Goal: Task Accomplishment & Management: Use online tool/utility

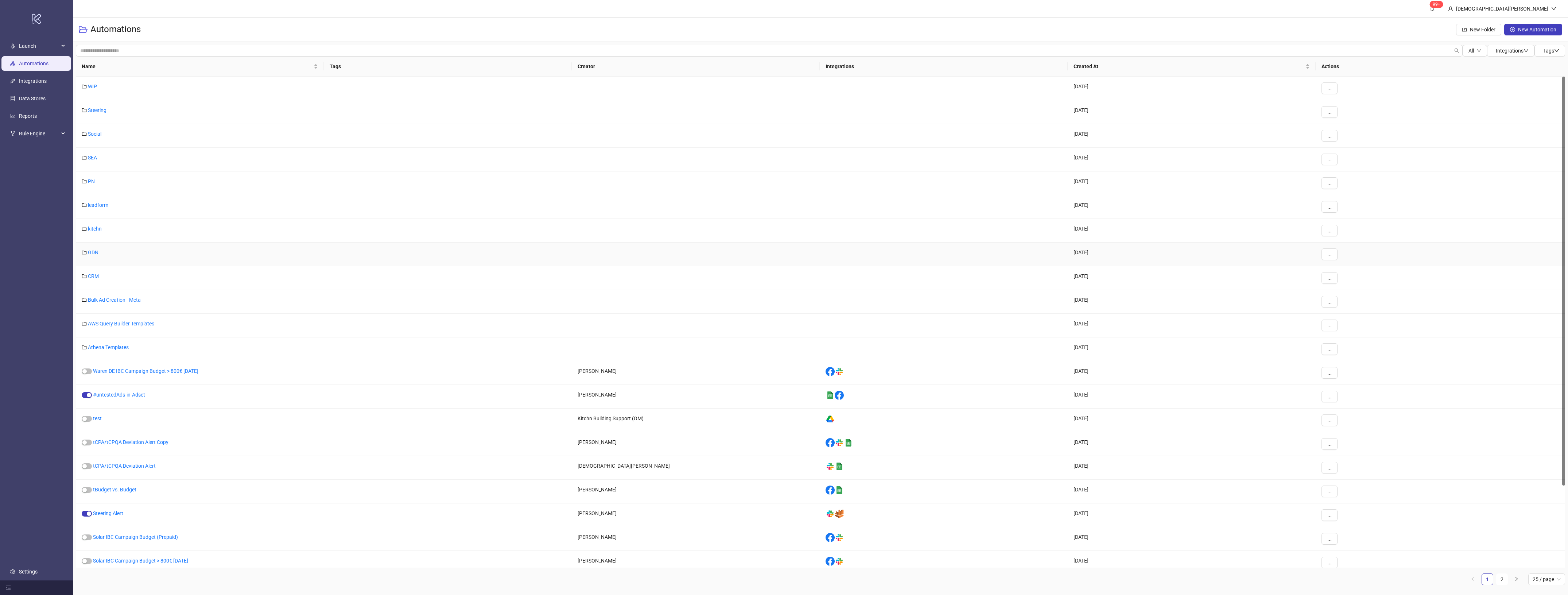
click at [100, 255] on div "GDN" at bounding box center [200, 254] width 248 height 24
click at [99, 255] on div "GDN" at bounding box center [200, 254] width 248 height 24
drag, startPoint x: 97, startPoint y: 254, endPoint x: 153, endPoint y: 227, distance: 62.2
click at [96, 254] on link "GDN" at bounding box center [93, 253] width 10 height 6
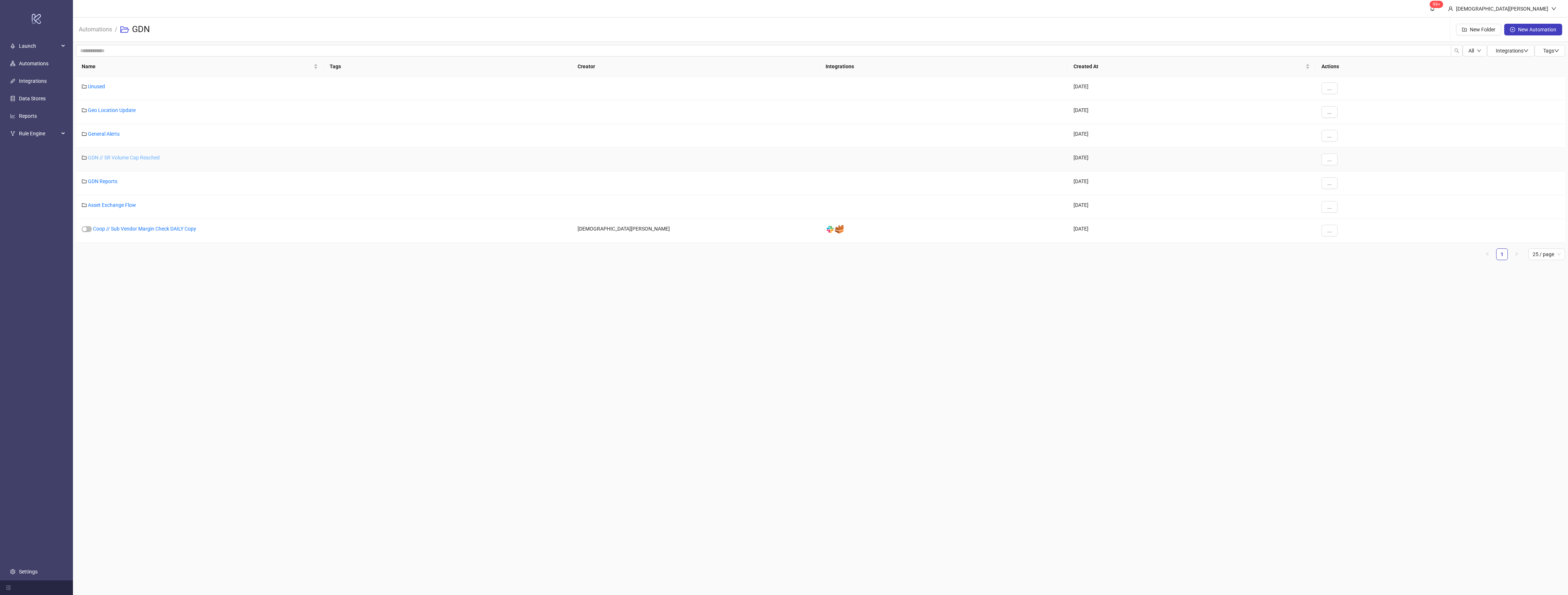
click at [154, 160] on link "GDN // SR Volume Cap Reached" at bounding box center [124, 158] width 72 height 6
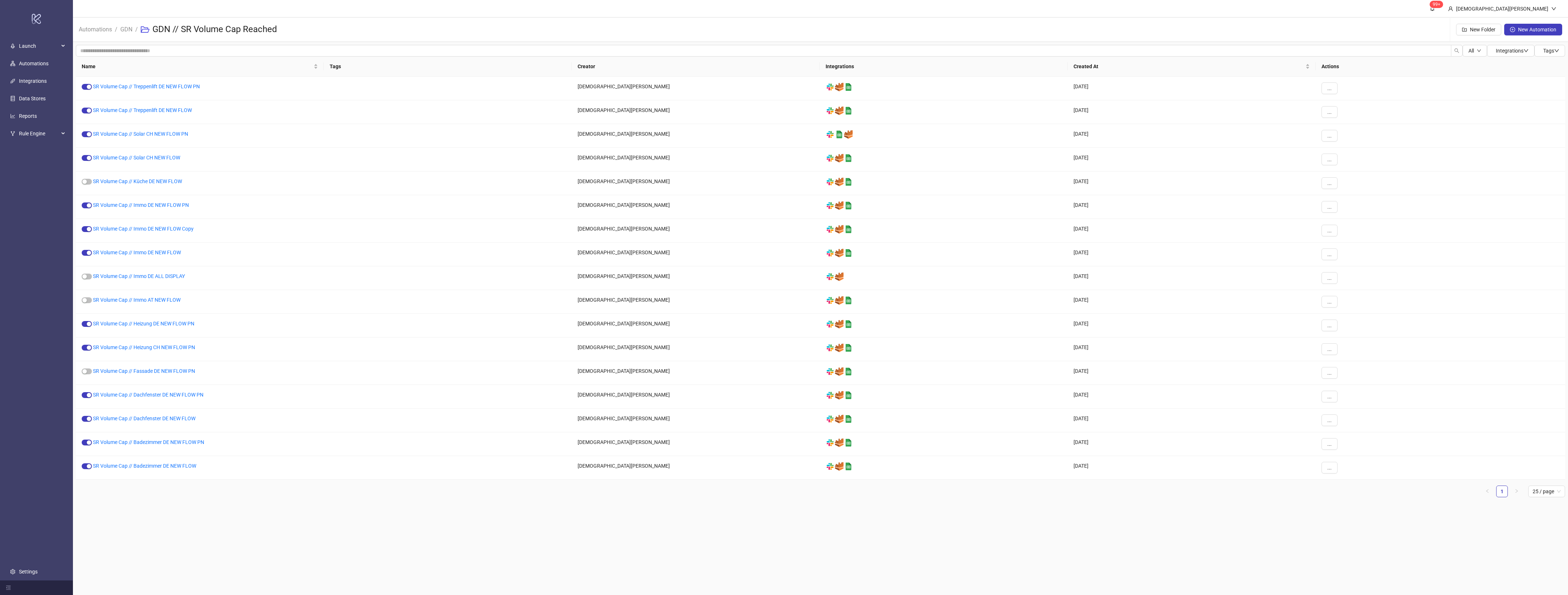
drag, startPoint x: 477, startPoint y: 508, endPoint x: 468, endPoint y: 503, distance: 10.3
click at [476, 508] on main "99+ Christian Weikamp Automations / GDN / GDN // SR Volume Cap Reached New Fold…" at bounding box center [821, 297] width 1495 height 595
click at [1323, 110] on button "..." at bounding box center [1329, 111] width 16 height 12
click at [1354, 174] on span "Duplicate" at bounding box center [1346, 174] width 21 height 8
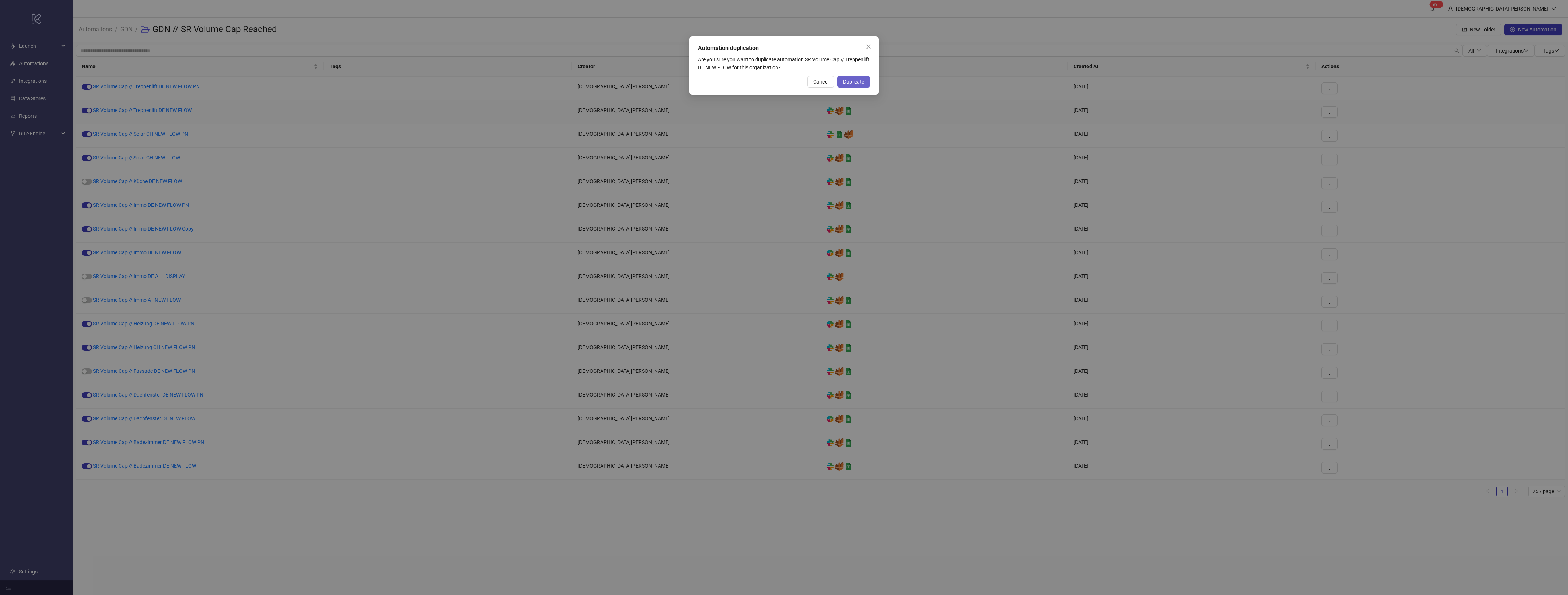
click at [852, 84] on span "Duplicate" at bounding box center [853, 82] width 21 height 6
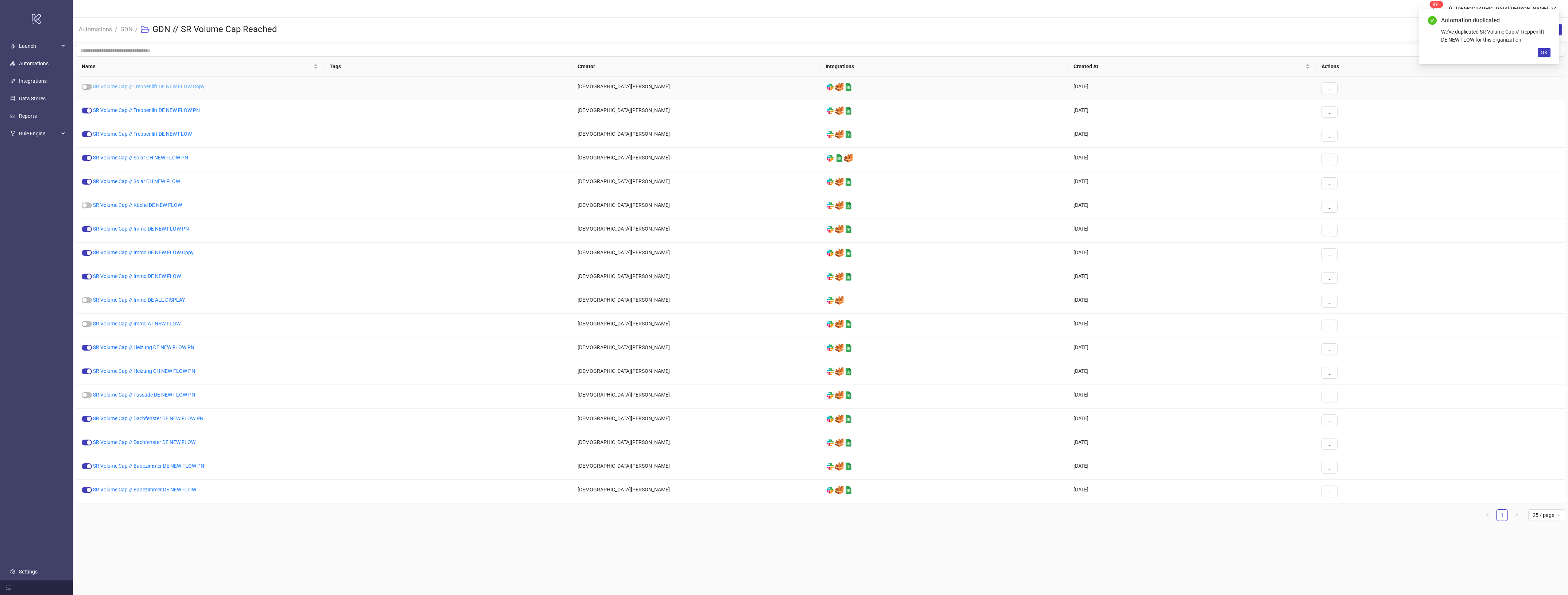
click at [179, 88] on link "SR Volume Cap // Treppenlift DE NEW FLOW Copy" at bounding box center [149, 86] width 111 height 6
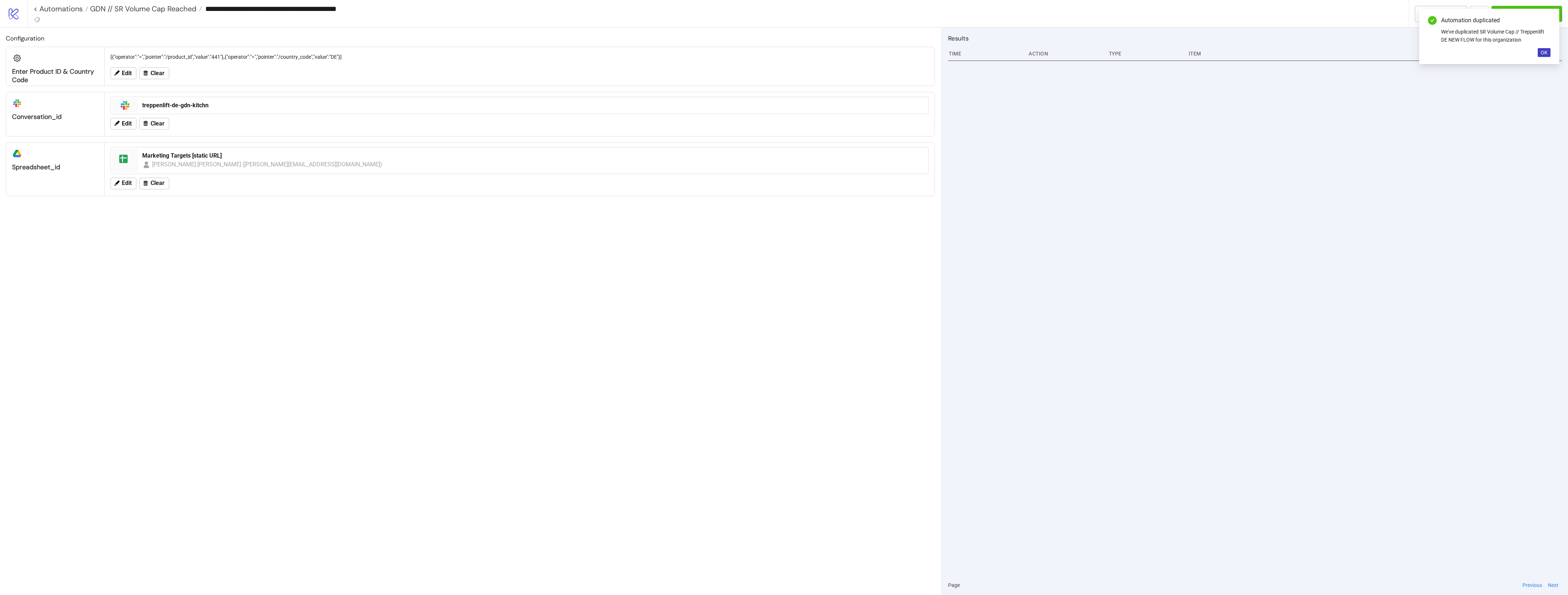
click at [379, 3] on input "**********" at bounding box center [805, 9] width 1206 height 11
drag, startPoint x: 299, startPoint y: 9, endPoint x: 269, endPoint y: 9, distance: 30.0
click at [269, 9] on input "**********" at bounding box center [805, 9] width 1206 height 11
type input "**********"
click at [475, 301] on div "Configuration Enter Product ID & Country Code [{"operator":"=","pointer":"/prod…" at bounding box center [471, 312] width 941 height 568
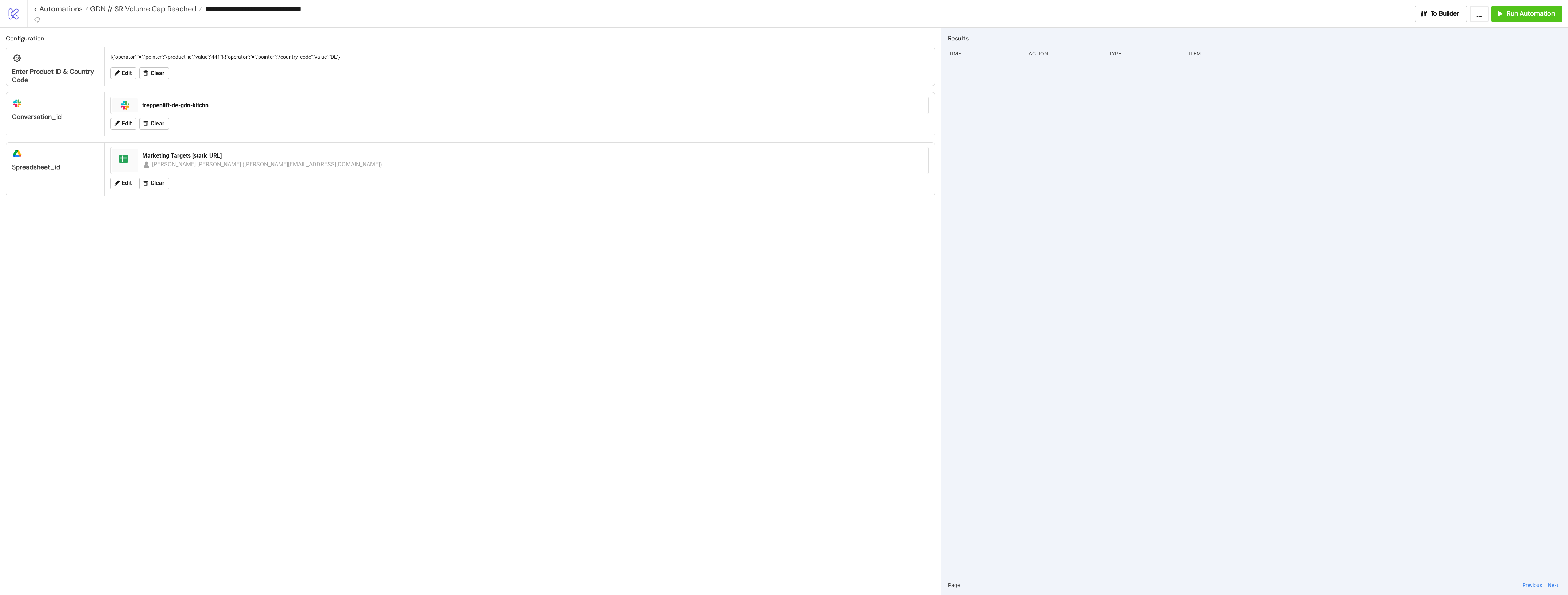
click at [131, 132] on div "Edit Clear" at bounding box center [520, 124] width 824 height 19
click at [126, 128] on button "Edit" at bounding box center [124, 123] width 26 height 12
click at [192, 135] on span "treppenlift-de-gdn-kitchn" at bounding box center [519, 141] width 798 height 11
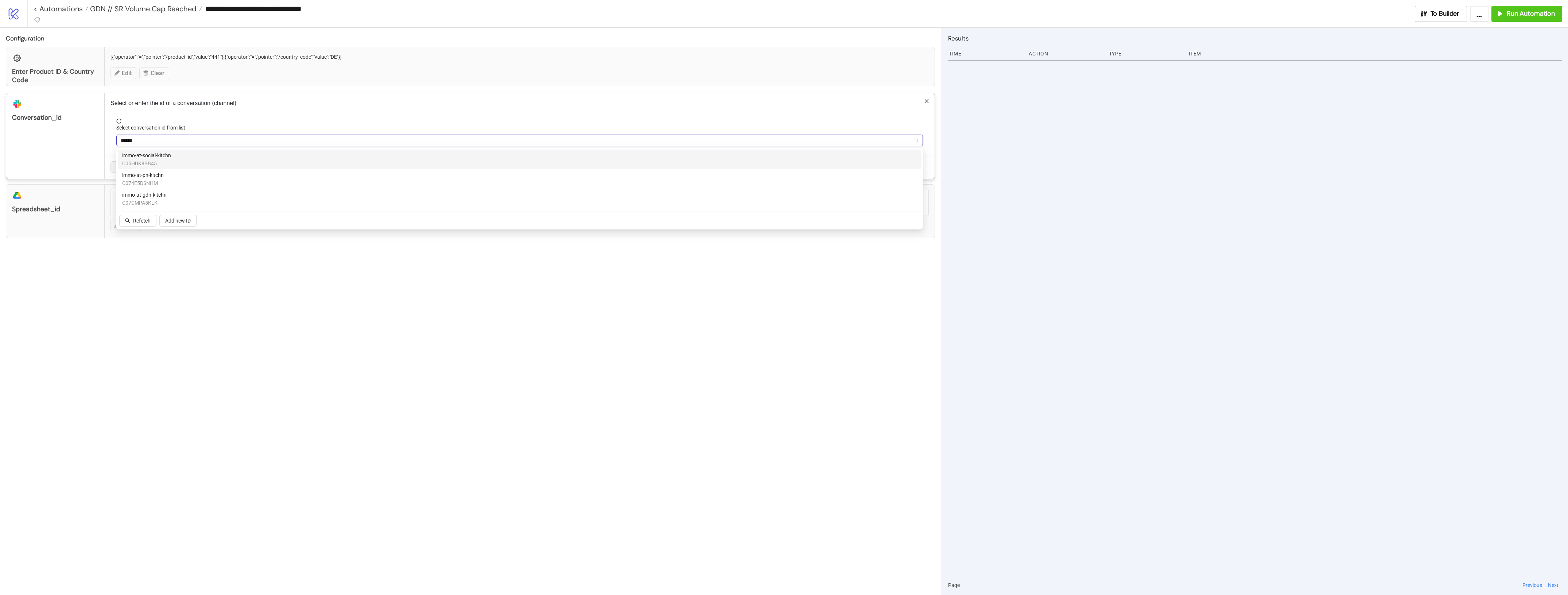
type input "*******"
click at [209, 203] on div "immo-at-gdn-kitchn C07CMPA5KLK" at bounding box center [520, 199] width 795 height 16
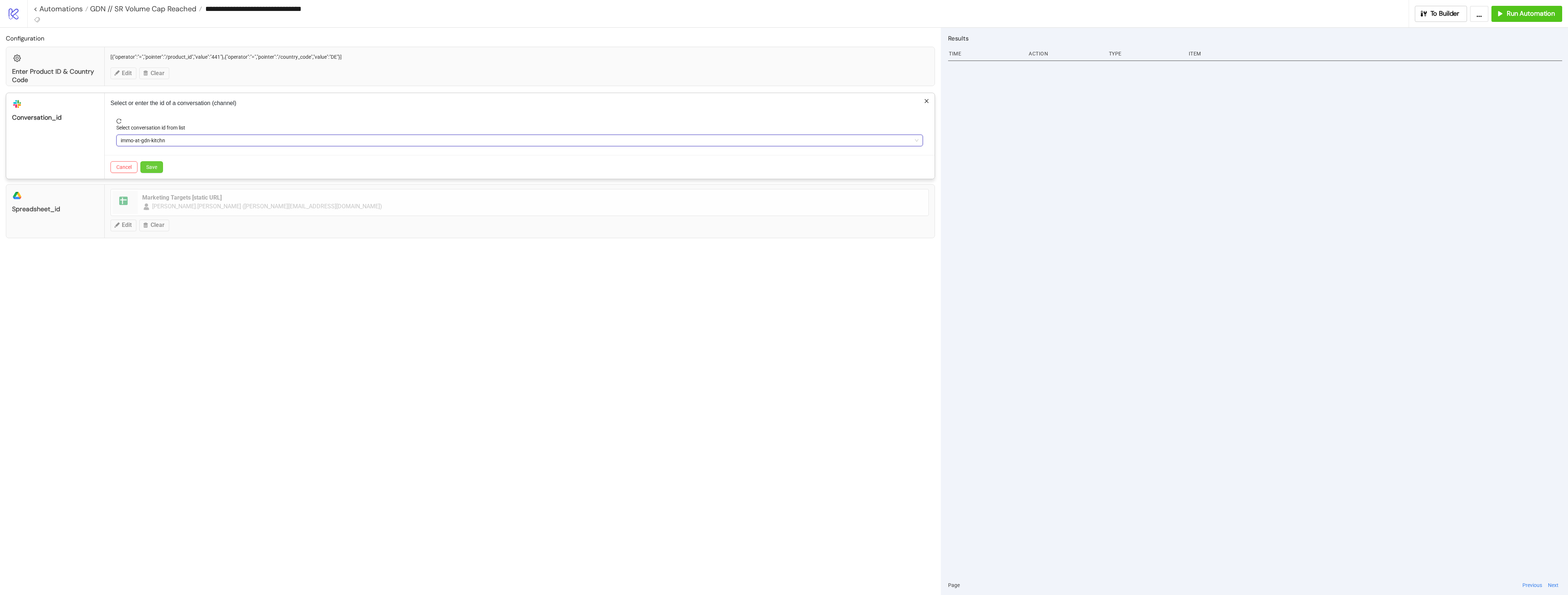
click at [152, 165] on span "Save" at bounding box center [152, 167] width 11 height 6
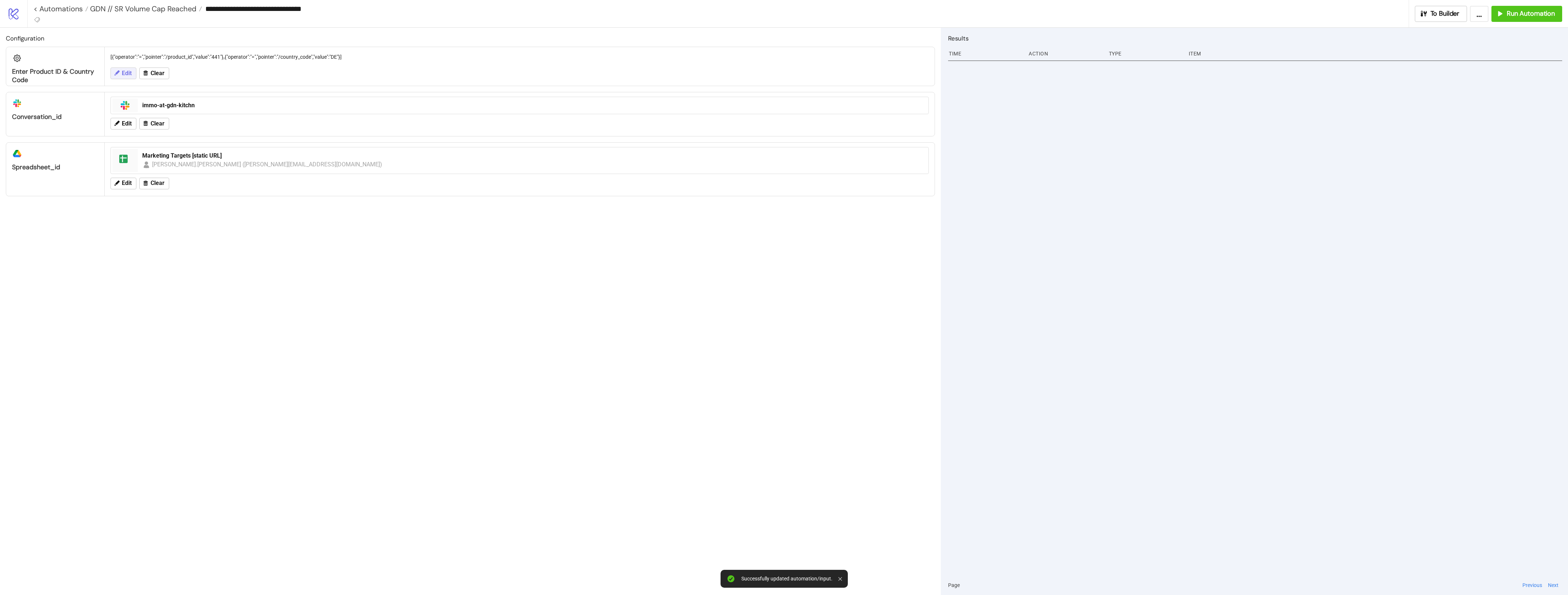
click at [128, 76] on span "Edit" at bounding box center [127, 73] width 10 height 7
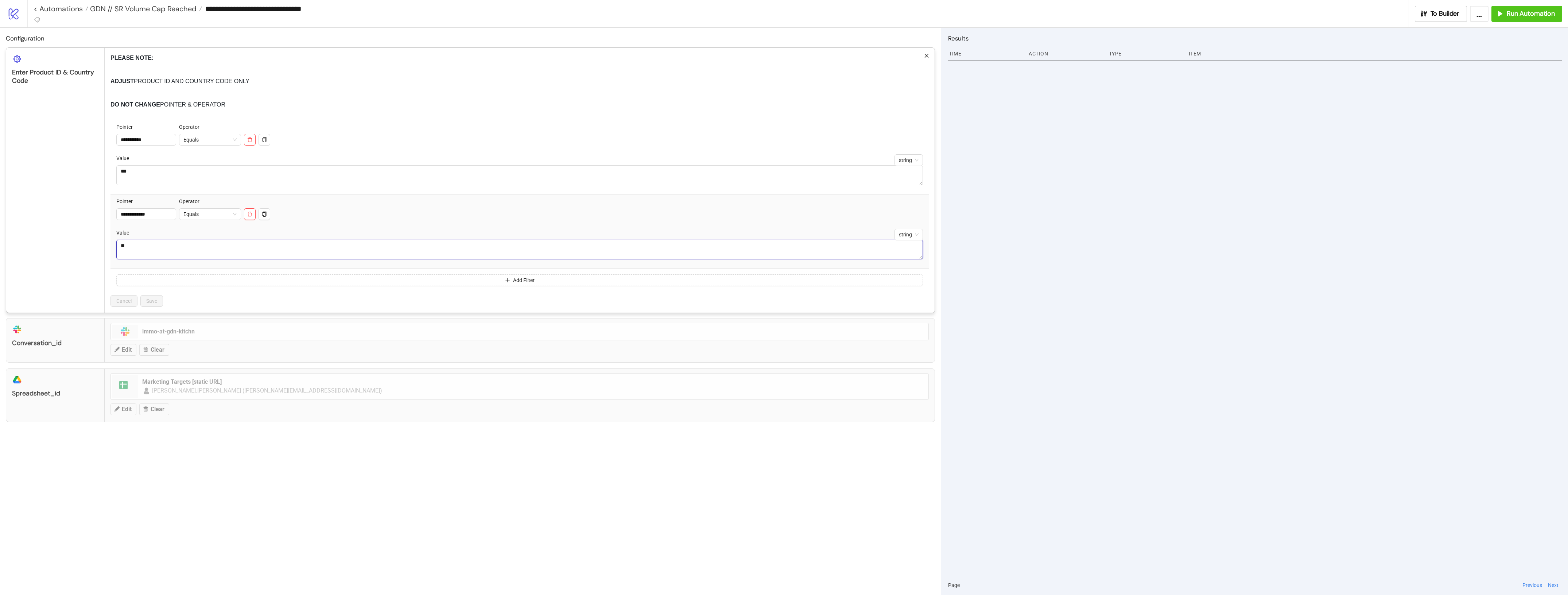
drag, startPoint x: 152, startPoint y: 249, endPoint x: 62, endPoint y: 247, distance: 90.0
click at [91, 241] on div "**********" at bounding box center [471, 180] width 929 height 266
type textarea "**"
drag, startPoint x: 157, startPoint y: 166, endPoint x: 19, endPoint y: 159, distance: 138.2
click at [66, 159] on div "**********" at bounding box center [471, 180] width 929 height 266
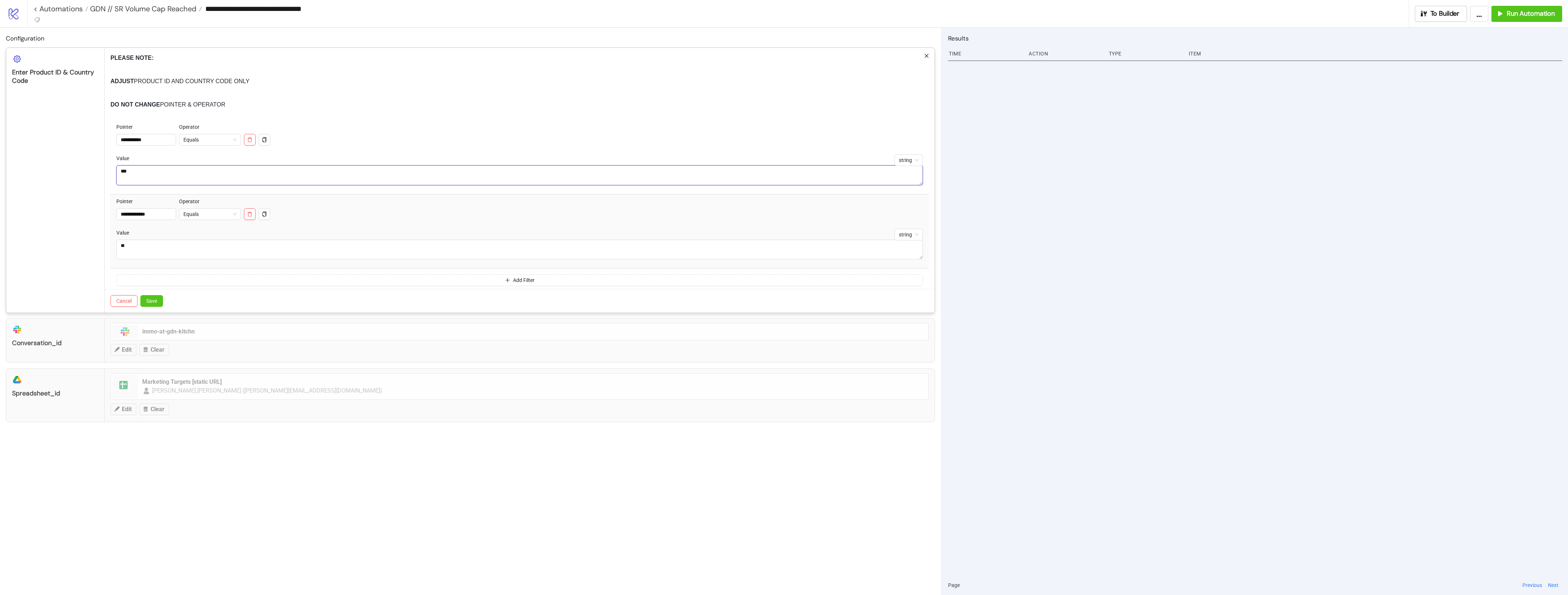
type textarea "***"
click at [511, 113] on div "**********" at bounding box center [519, 180] width 830 height 265
click at [165, 301] on div "Cancel Save" at bounding box center [519, 300] width 830 height 24
click at [157, 300] on span "Save" at bounding box center [152, 301] width 11 height 6
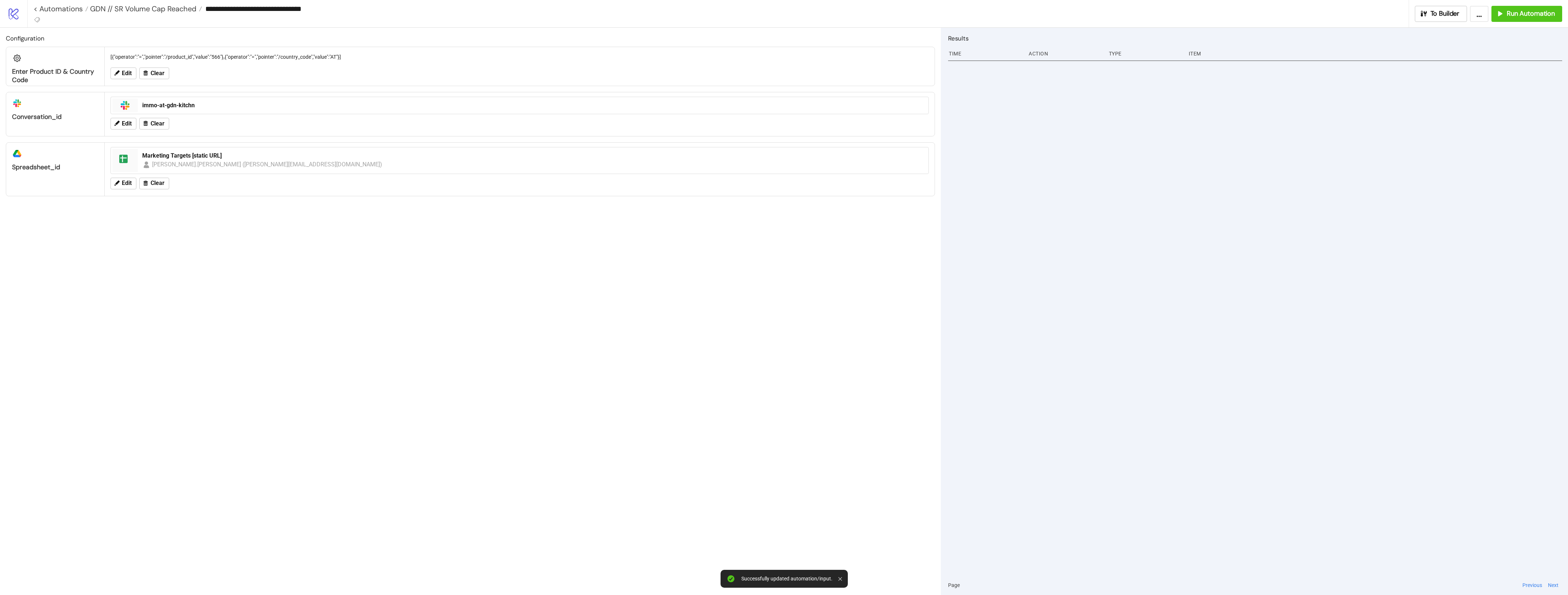
click at [486, 426] on div "Configuration Enter Product ID & Country Code [{"operator":"=","pointer":"/prod…" at bounding box center [471, 312] width 941 height 568
click at [624, 270] on div "Configuration Enter Product ID & Country Code [{"operator":"=","pointer":"/prod…" at bounding box center [471, 312] width 941 height 568
click at [1544, 15] on span "Run Automation" at bounding box center [1530, 14] width 48 height 9
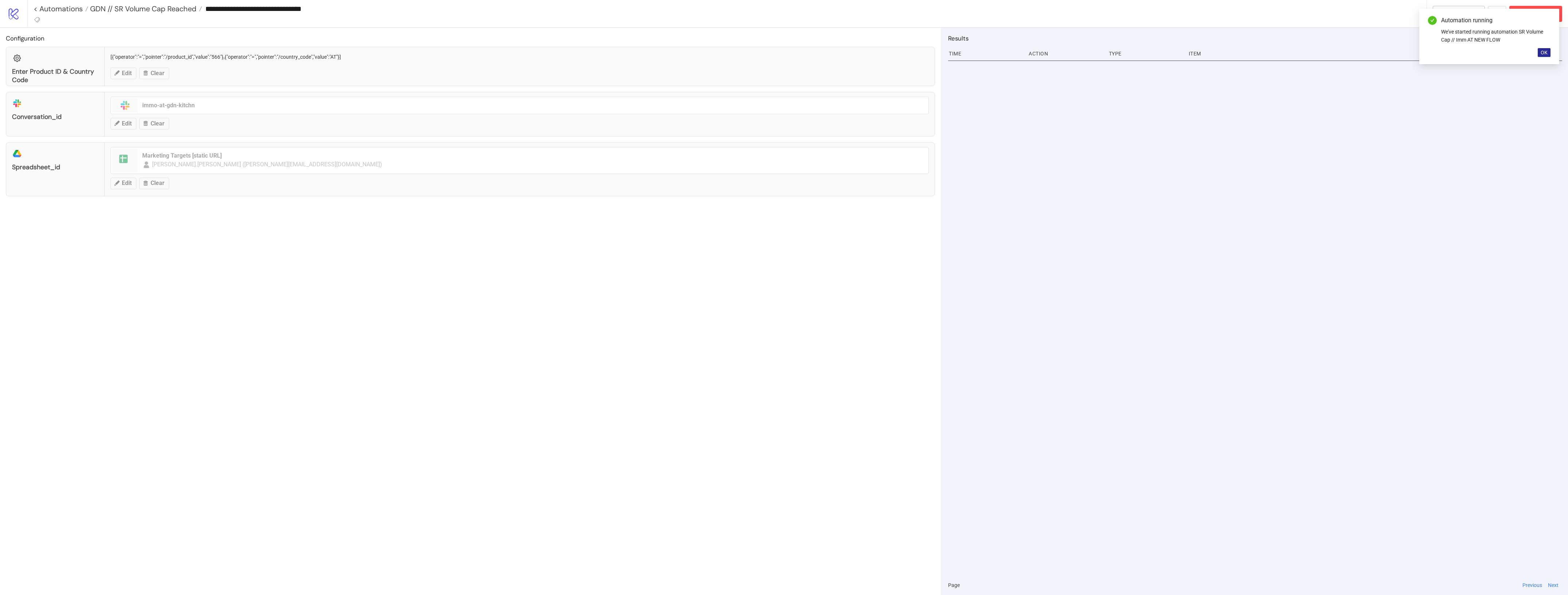
click at [1539, 49] on button "OK" at bounding box center [1544, 52] width 13 height 9
click at [1342, 119] on div at bounding box center [1255, 317] width 614 height 517
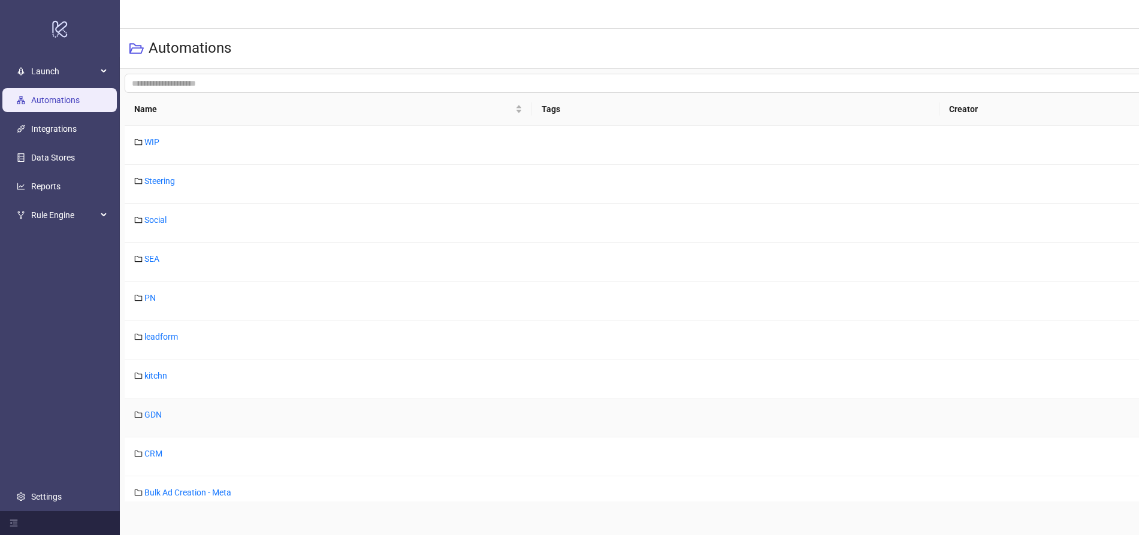
click at [154, 418] on link "GDN" at bounding box center [152, 415] width 17 height 10
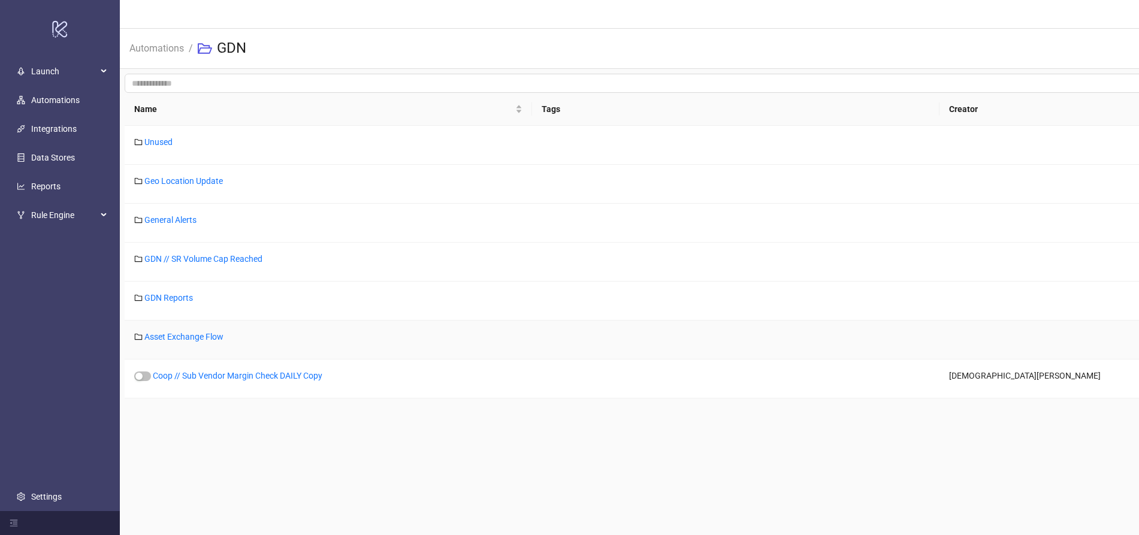
click at [201, 329] on div "Asset Exchange Flow" at bounding box center [328, 340] width 407 height 39
click at [197, 340] on link "Asset Exchange Flow" at bounding box center [183, 337] width 79 height 10
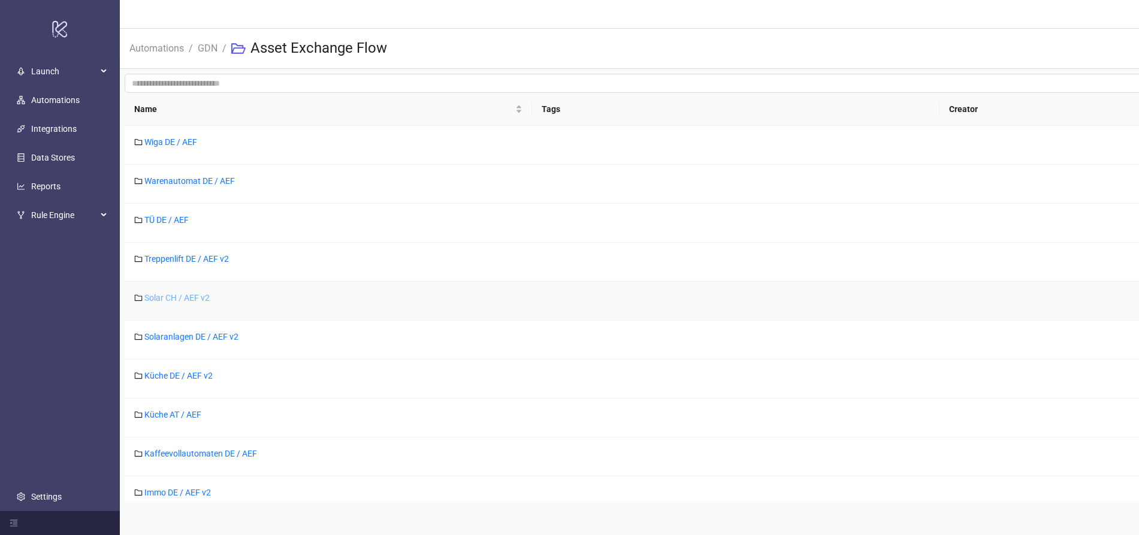
click at [196, 300] on link "Solar CH / AEF v2" at bounding box center [176, 298] width 65 height 10
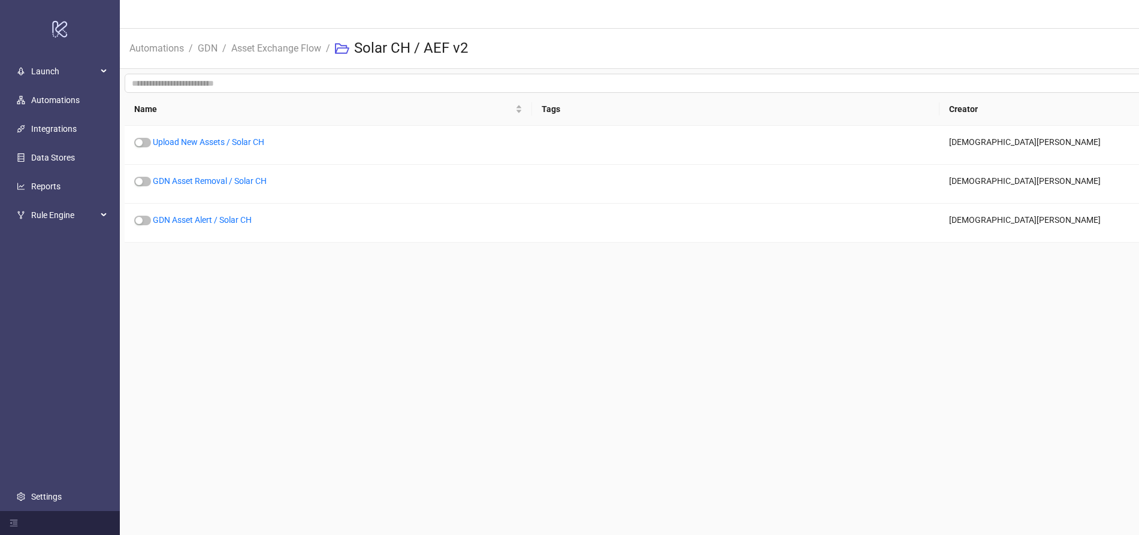
click at [186, 220] on link "GDN Asset Alert / Solar CH" at bounding box center [202, 220] width 99 height 10
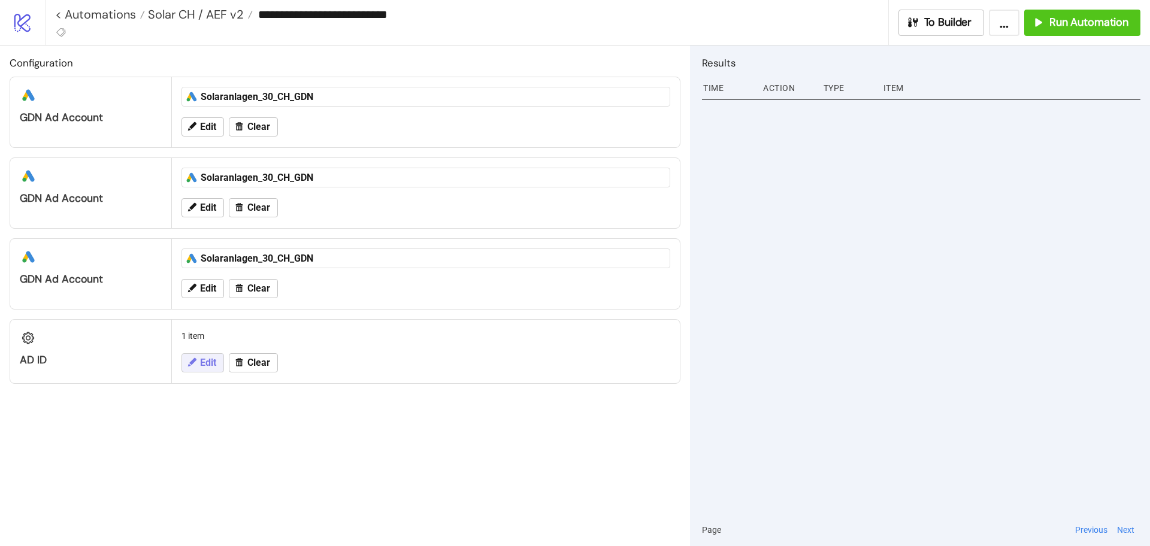
click at [201, 365] on span "Edit" at bounding box center [208, 363] width 16 height 11
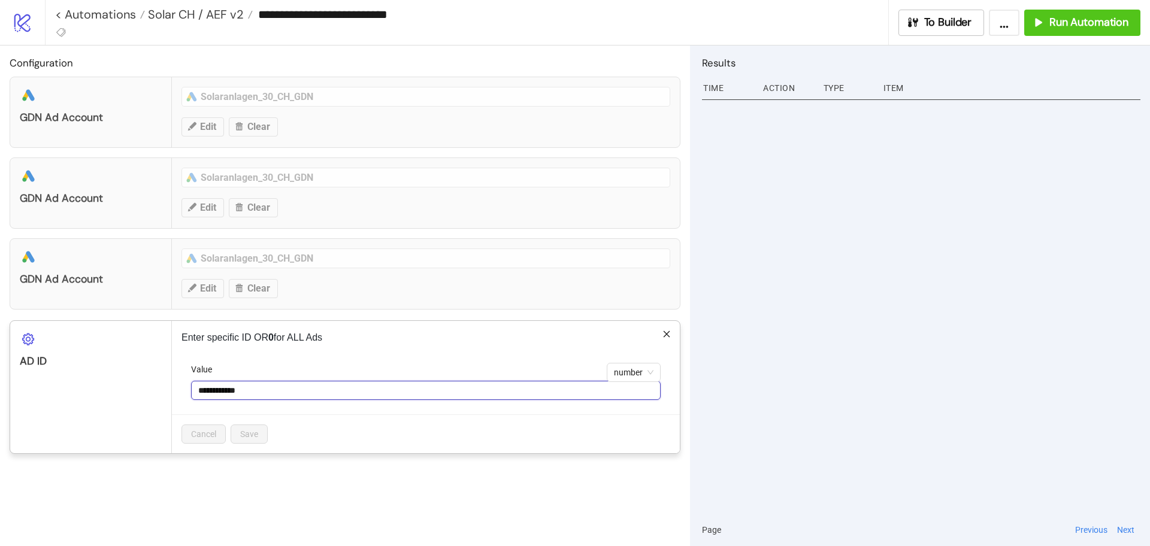
drag, startPoint x: 276, startPoint y: 388, endPoint x: 0, endPoint y: 275, distance: 297.7
click at [64, 351] on div "**********" at bounding box center [345, 388] width 671 height 134
type input "*"
click at [251, 433] on span "Save" at bounding box center [249, 435] width 18 height 10
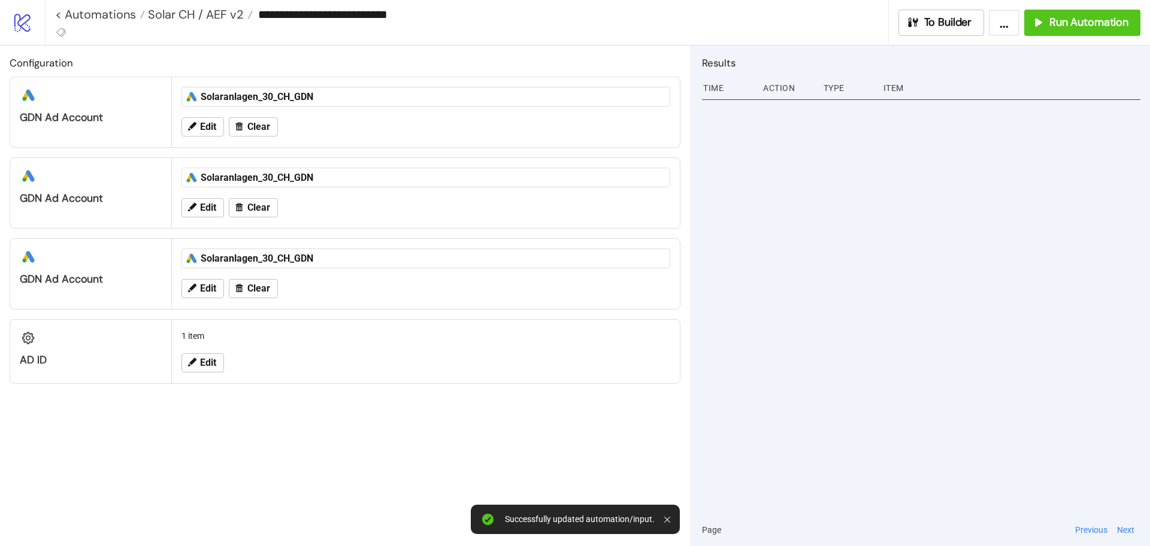
click at [422, 440] on div "Configuration platform/google_ads GDN Ad Account platform/google_ads Solaranlag…" at bounding box center [345, 296] width 690 height 501
click at [1116, 41] on div "**********" at bounding box center [597, 22] width 1105 height 45
click at [1111, 22] on span "Run Automation" at bounding box center [1089, 23] width 79 height 14
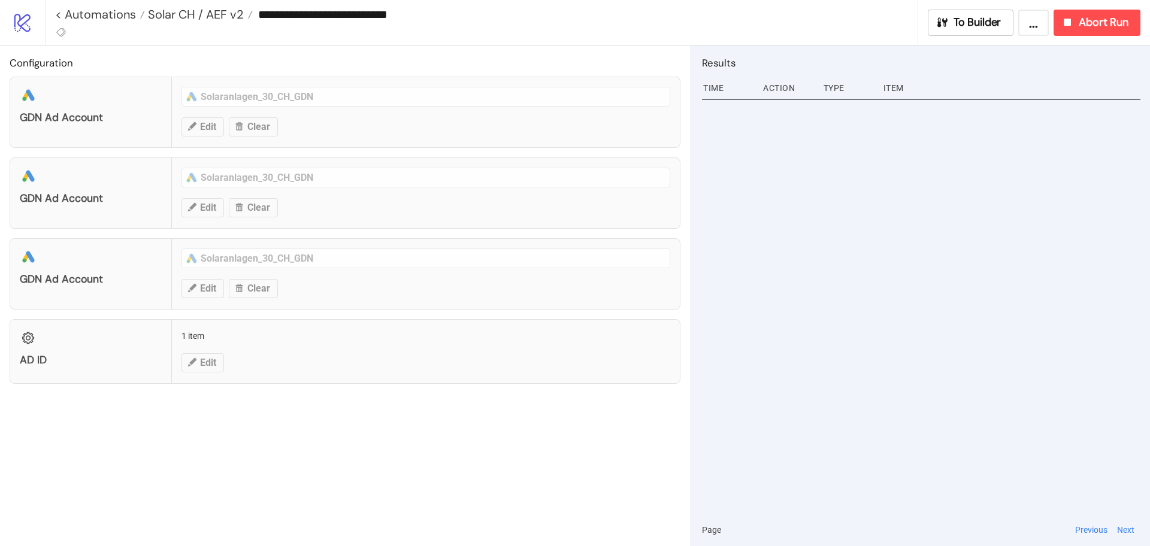
click at [100, 456] on div "Configuration platform/google_ads GDN Ad Account platform/google_ads Solaranlag…" at bounding box center [345, 296] width 690 height 501
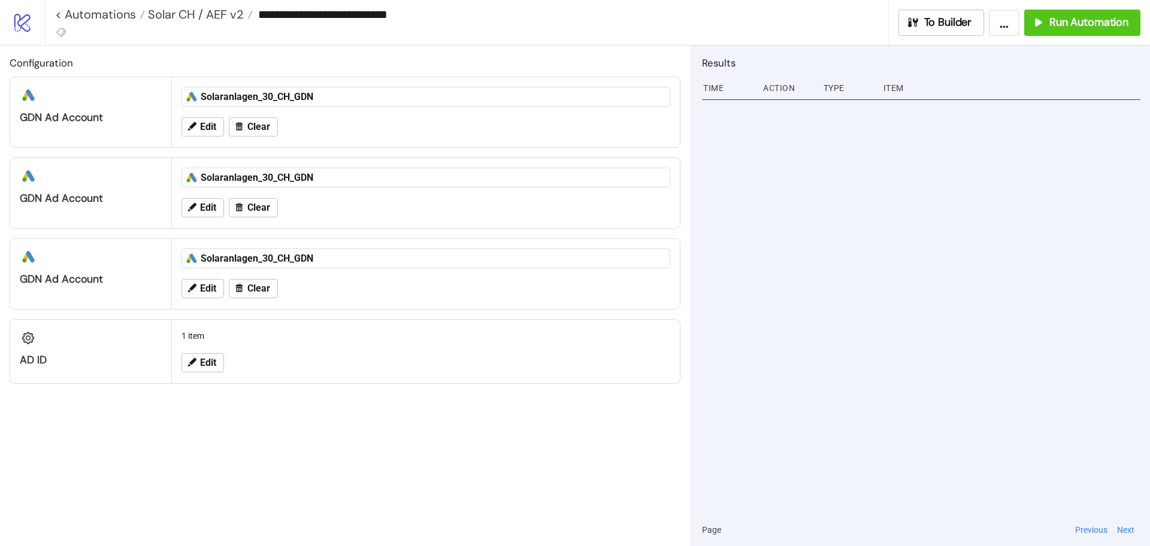
click at [1108, 316] on div at bounding box center [921, 305] width 439 height 418
click at [938, 13] on button "To Builder" at bounding box center [942, 23] width 86 height 26
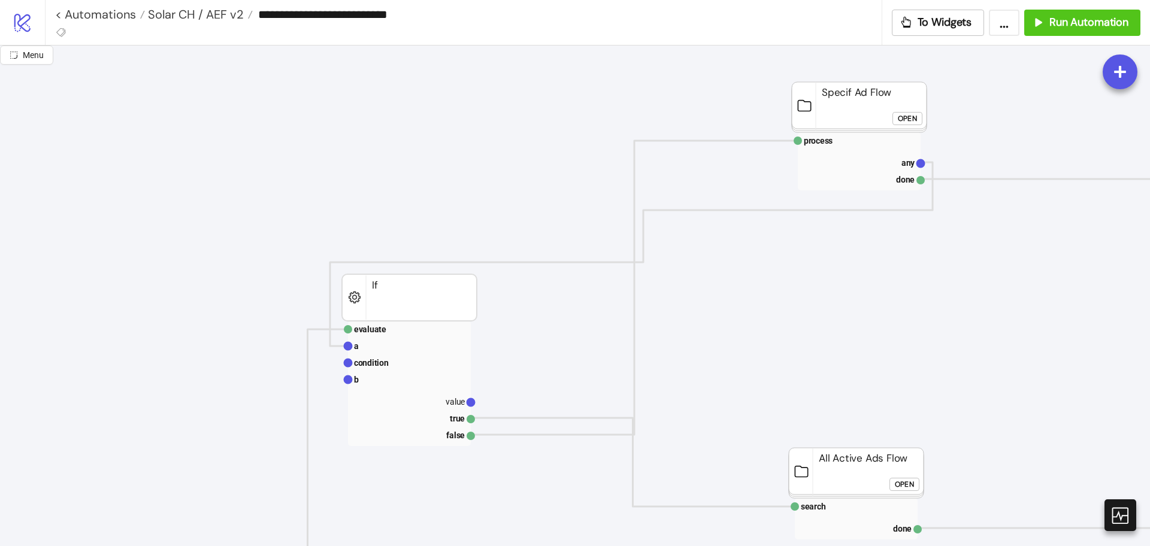
scroll to position [225, 0]
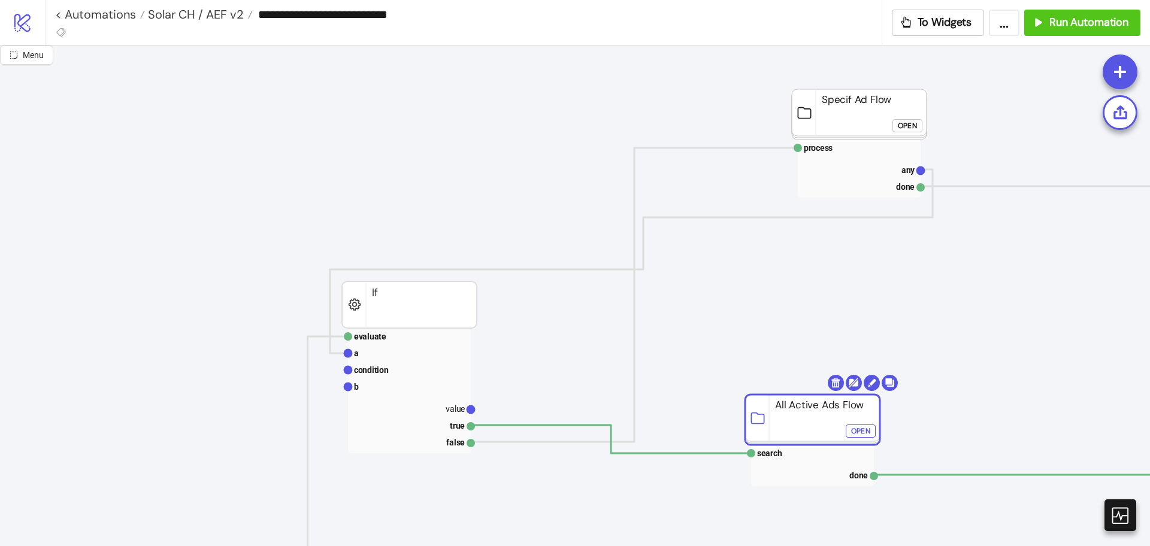
drag, startPoint x: 830, startPoint y: 457, endPoint x: 797, endPoint y: 398, distance: 67.6
click at [864, 432] on div "Open" at bounding box center [860, 432] width 19 height 14
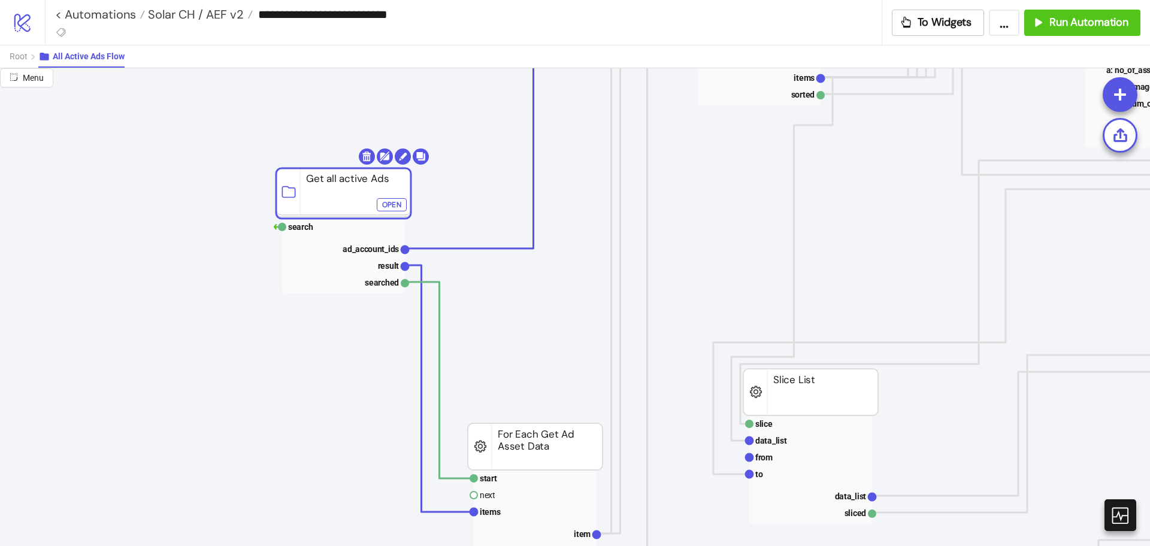
drag, startPoint x: 336, startPoint y: 216, endPoint x: 303, endPoint y: 206, distance: 34.5
click at [382, 269] on text "result" at bounding box center [389, 266] width 22 height 10
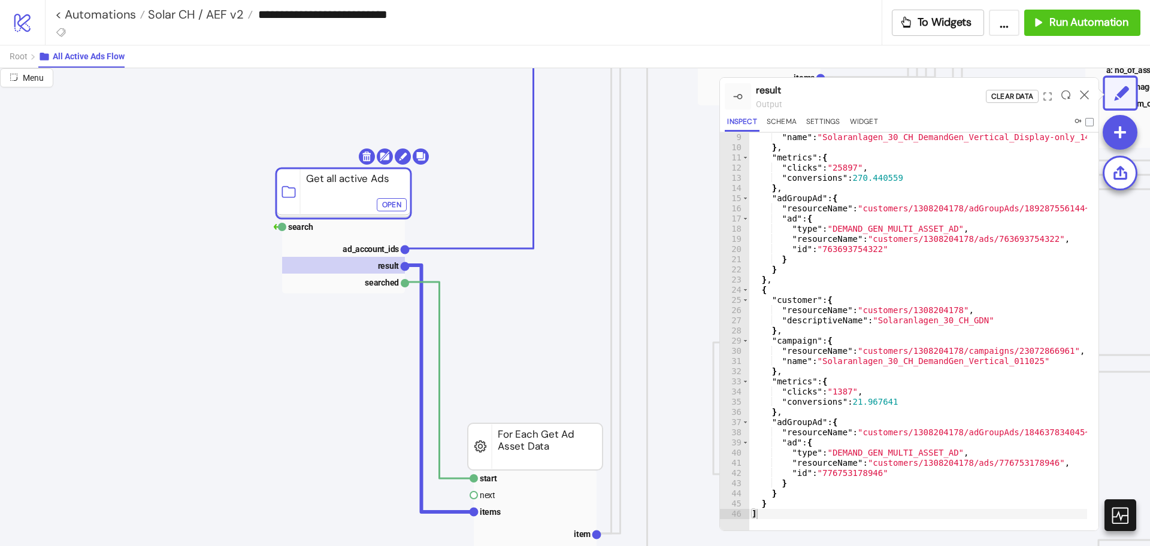
scroll to position [37, 0]
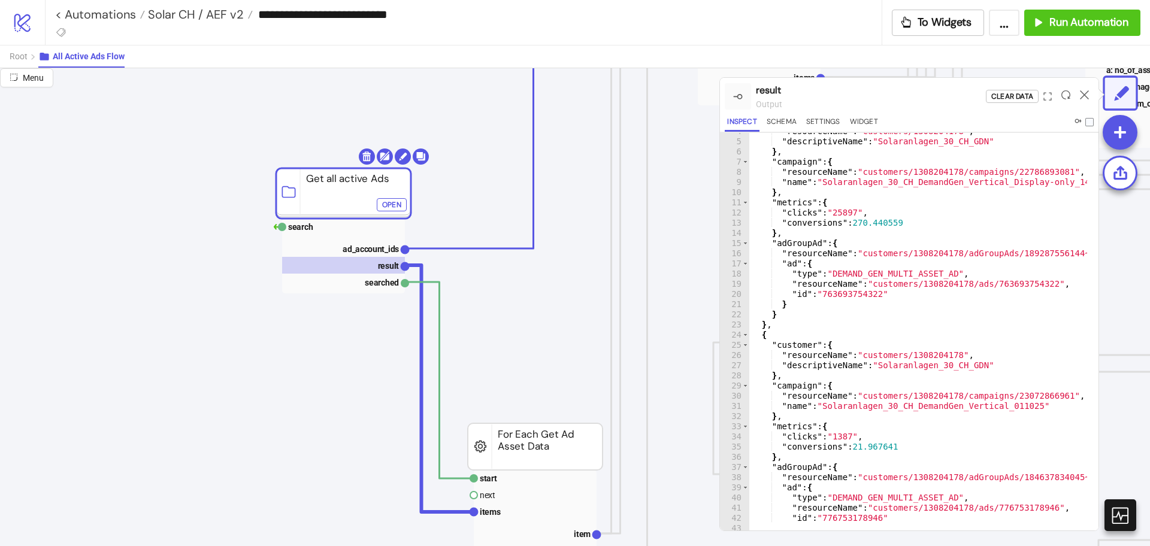
click at [1079, 92] on div at bounding box center [1084, 96] width 19 height 32
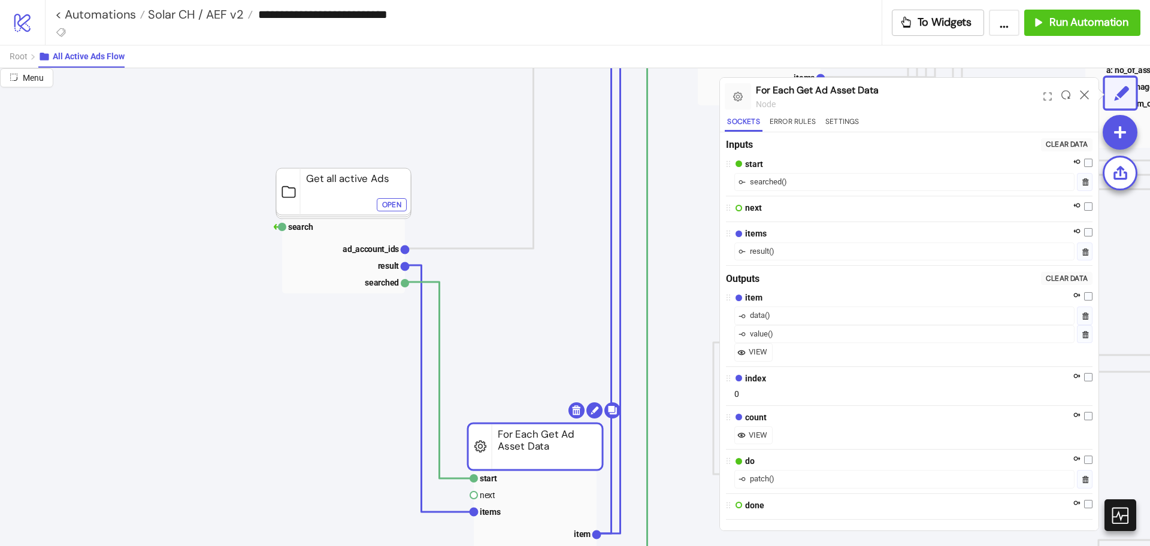
click at [1088, 100] on div at bounding box center [1084, 96] width 19 height 32
click at [1089, 90] on div at bounding box center [1084, 96] width 19 height 32
click at [1084, 92] on icon at bounding box center [1084, 94] width 9 height 9
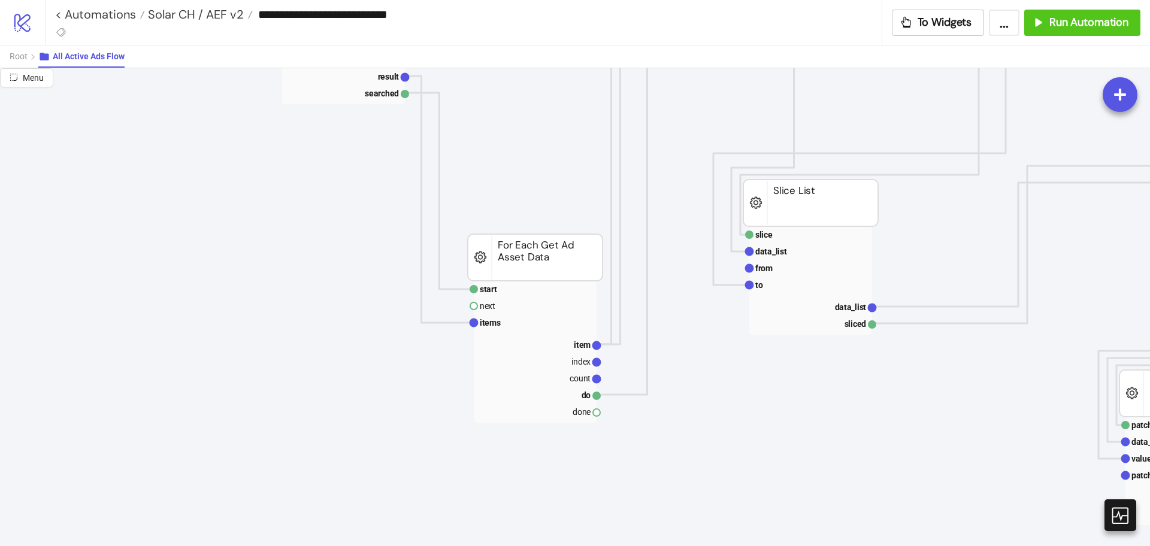
scroll to position [225, 0]
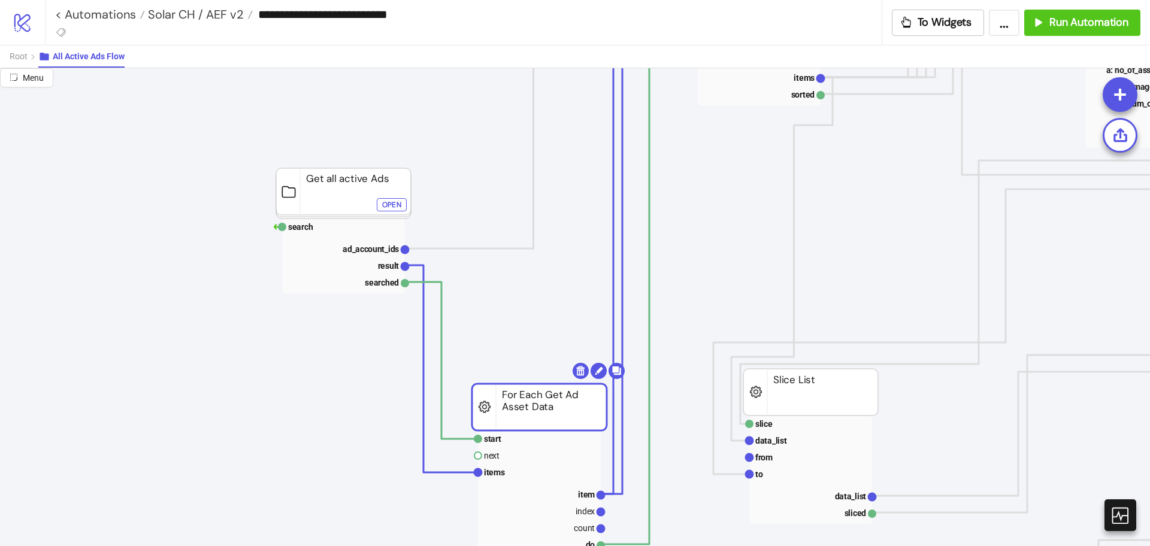
drag, startPoint x: 543, startPoint y: 441, endPoint x: 547, endPoint y: 401, distance: 39.8
click at [547, 401] on rect at bounding box center [539, 407] width 135 height 47
click at [517, 481] on rect at bounding box center [539, 502] width 123 height 142
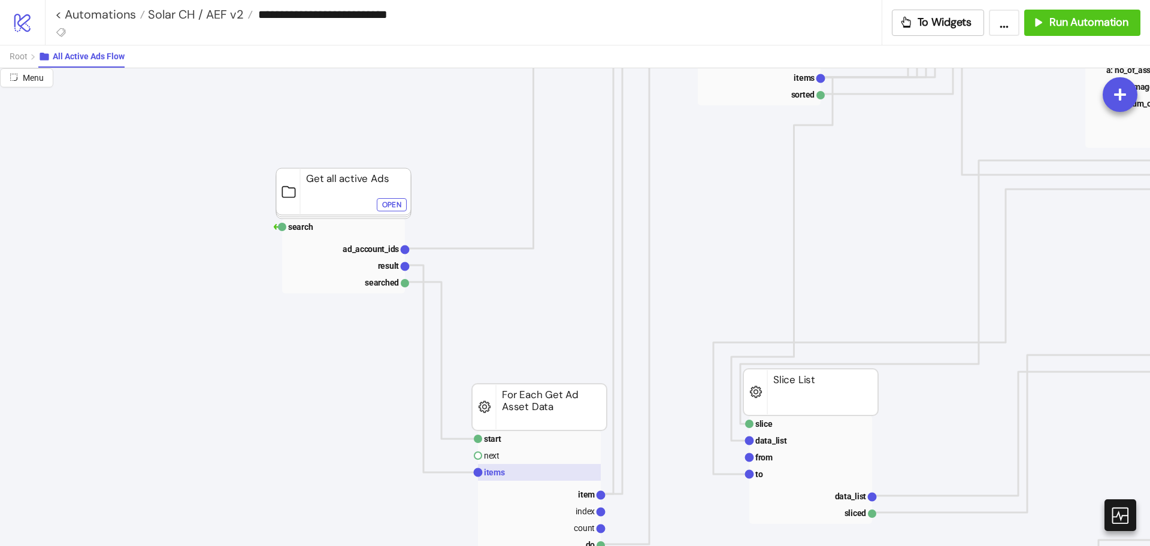
click at [517, 473] on rect at bounding box center [539, 472] width 123 height 17
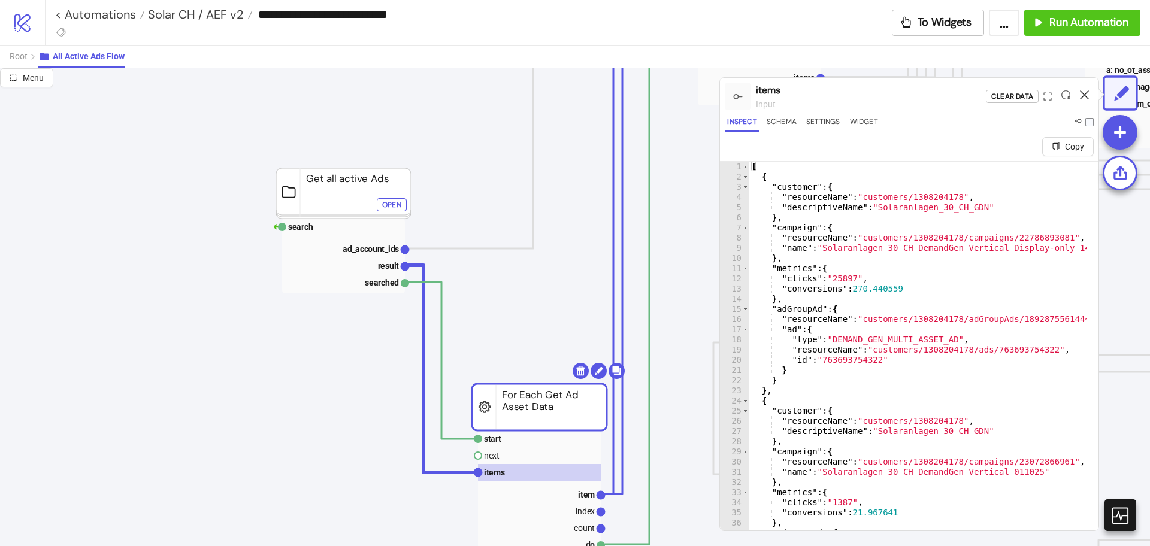
click at [1085, 95] on icon at bounding box center [1084, 94] width 9 height 9
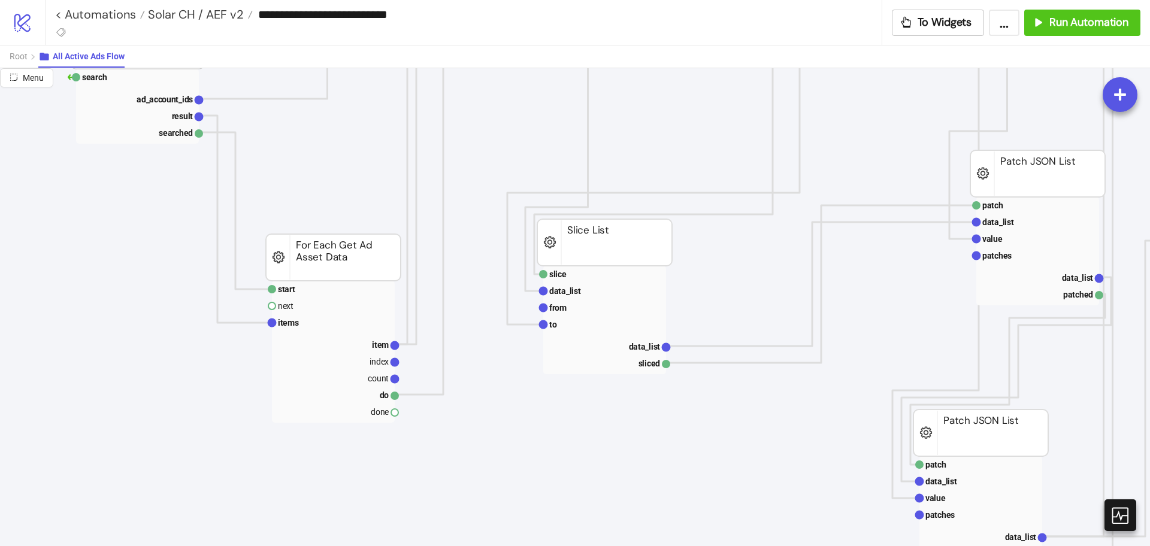
scroll to position [374, 172]
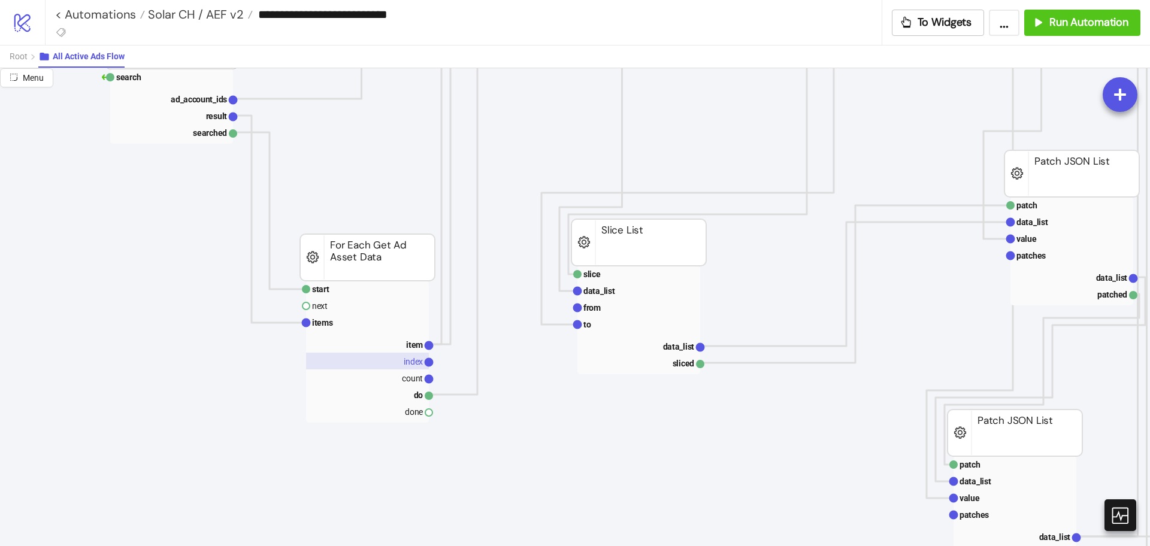
click at [397, 359] on rect at bounding box center [367, 361] width 123 height 17
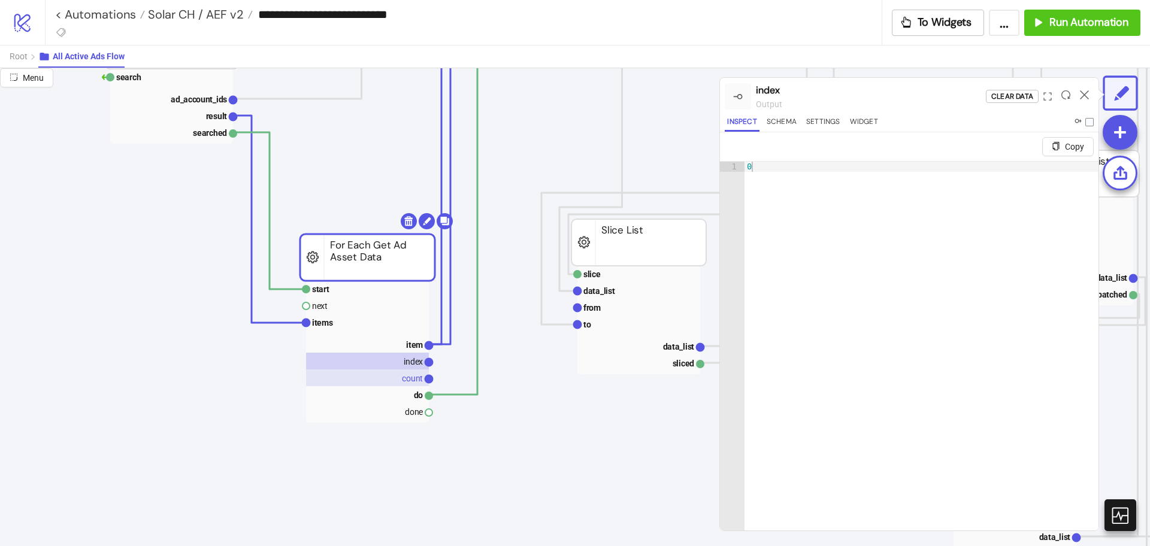
click at [384, 378] on rect at bounding box center [367, 378] width 123 height 17
click at [1081, 95] on icon at bounding box center [1084, 94] width 9 height 9
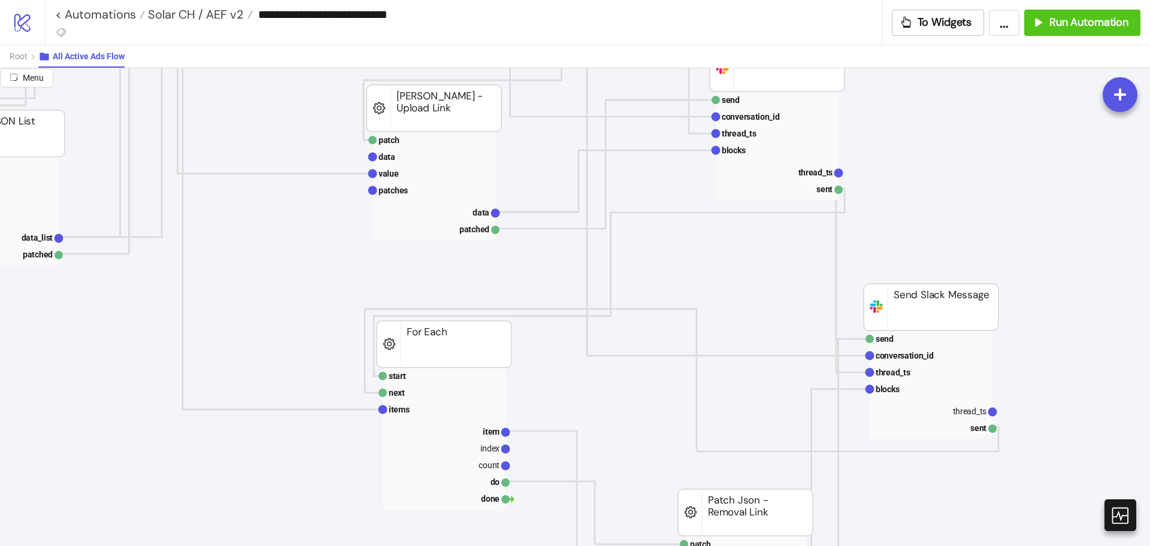
scroll to position [749, 1190]
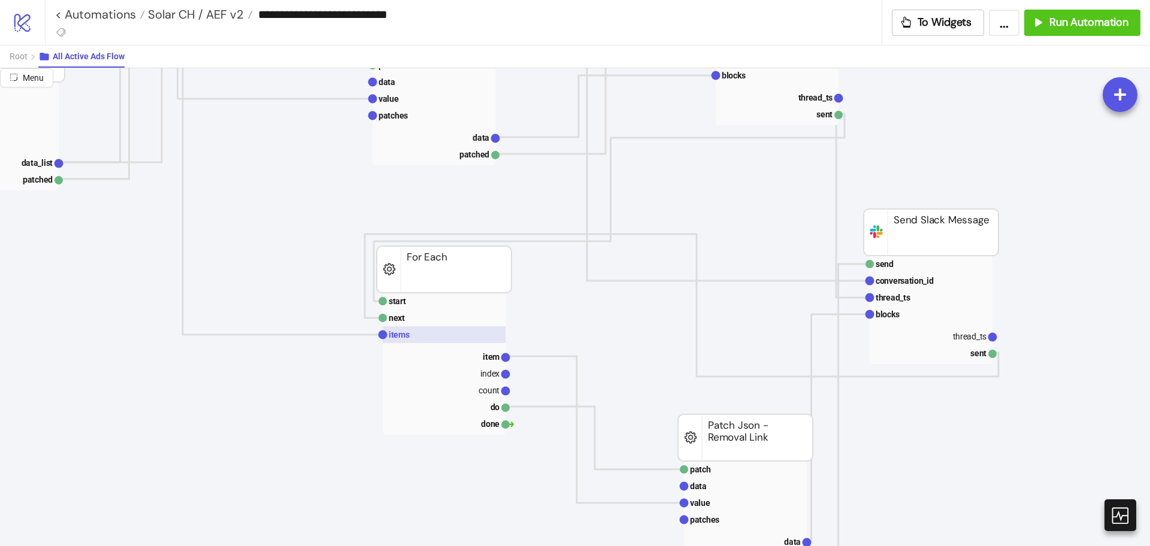
click at [404, 330] on text "items" at bounding box center [399, 335] width 21 height 10
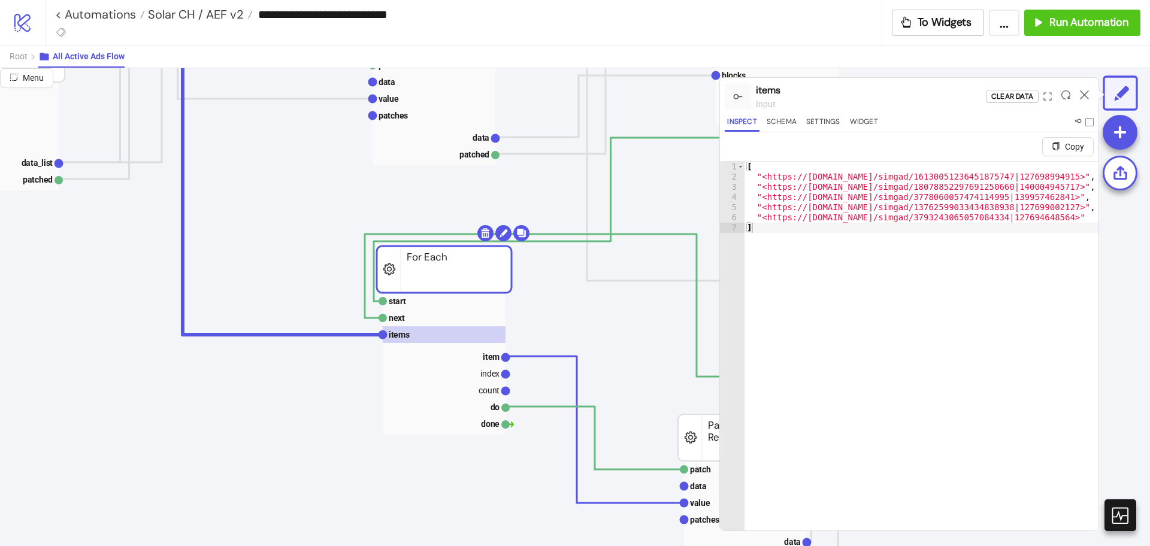
click at [1085, 94] on icon at bounding box center [1084, 94] width 9 height 9
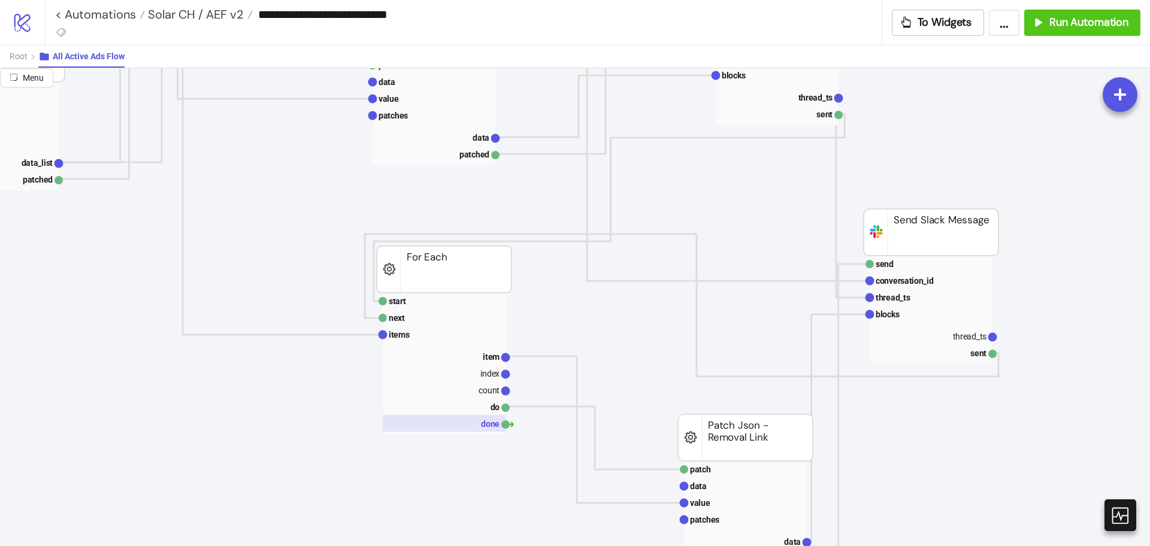
click at [457, 426] on rect at bounding box center [444, 423] width 123 height 17
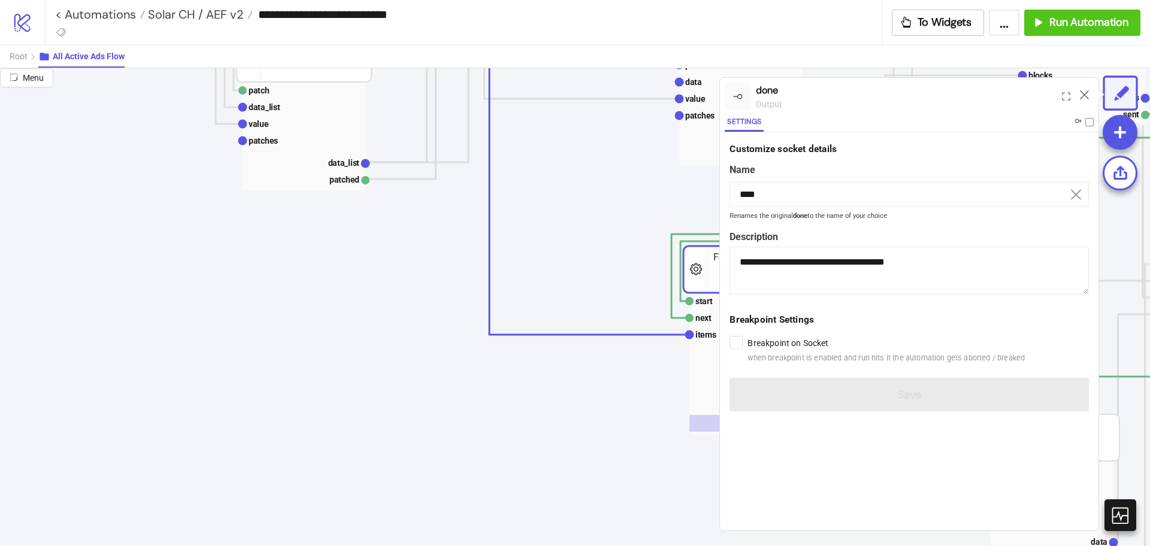
scroll to position [749, 942]
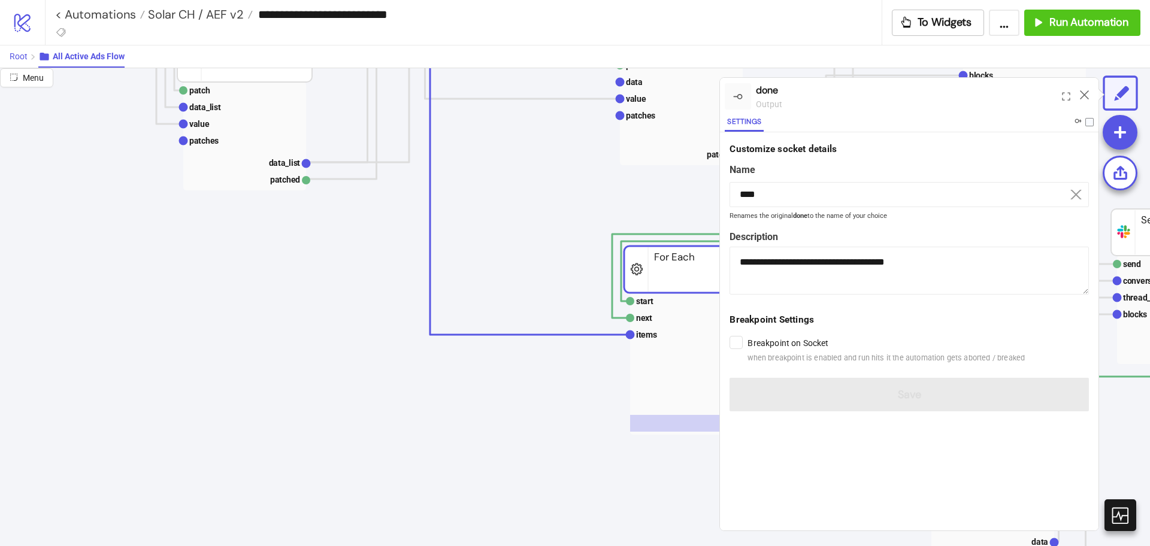
click at [19, 57] on span "Root" at bounding box center [19, 57] width 18 height 10
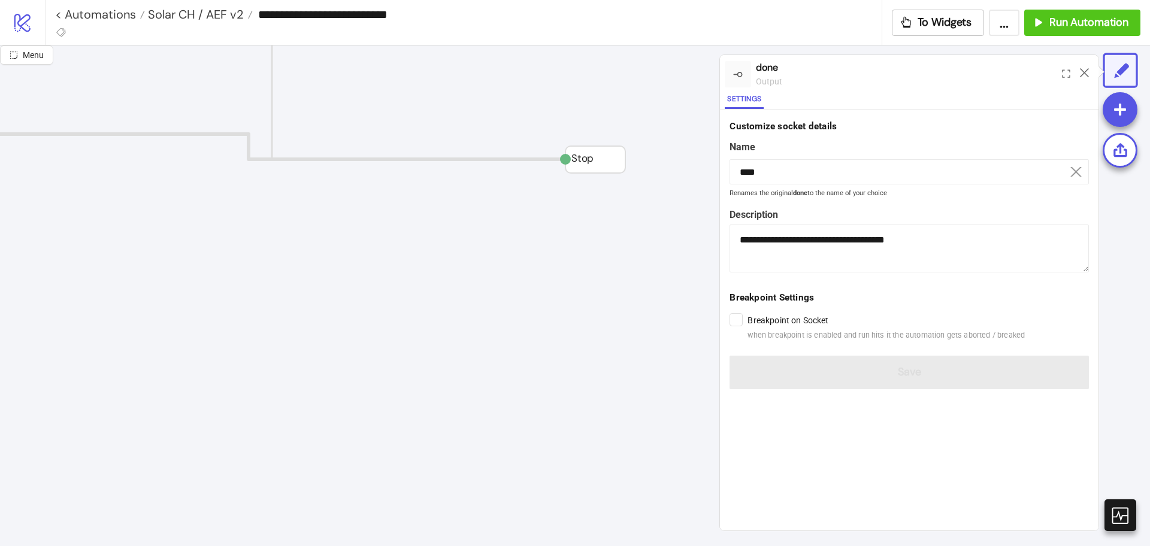
scroll to position [300, 942]
click at [1081, 71] on icon at bounding box center [1084, 72] width 9 height 9
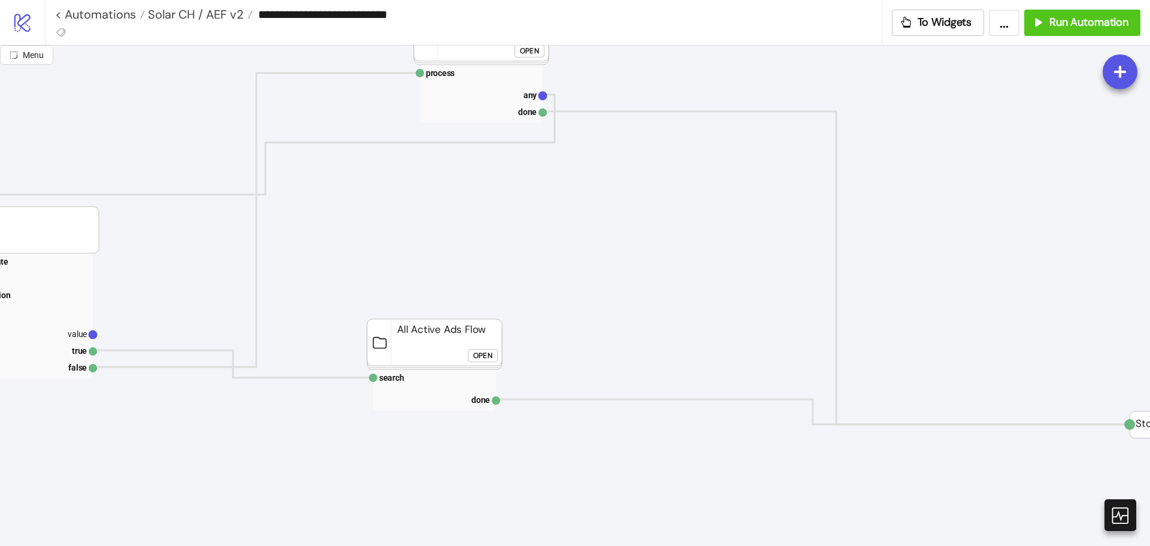
scroll to position [300, 430]
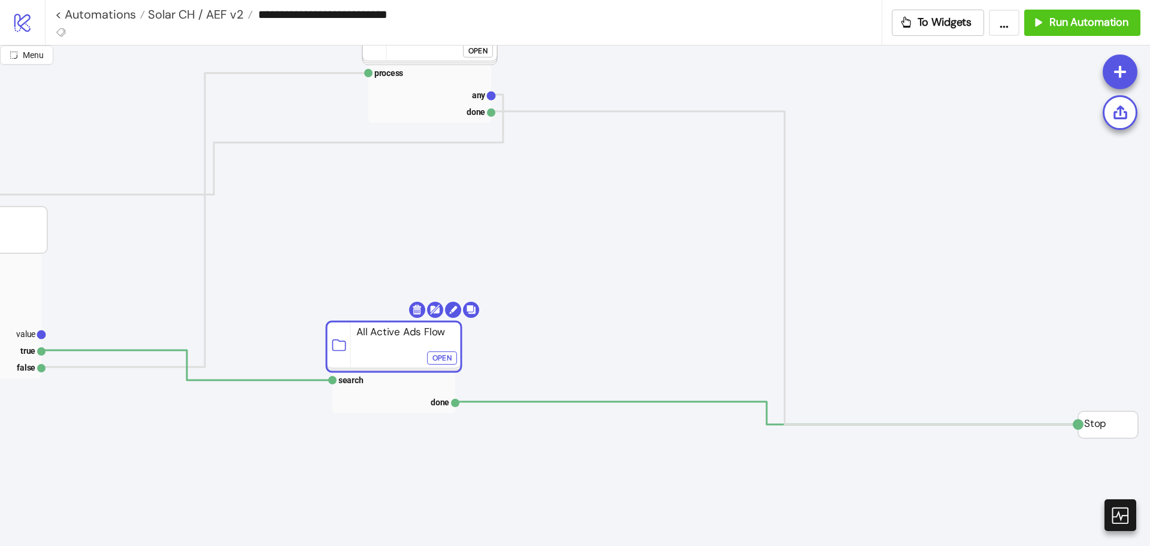
drag, startPoint x: 370, startPoint y: 328, endPoint x: 380, endPoint y: 329, distance: 10.3
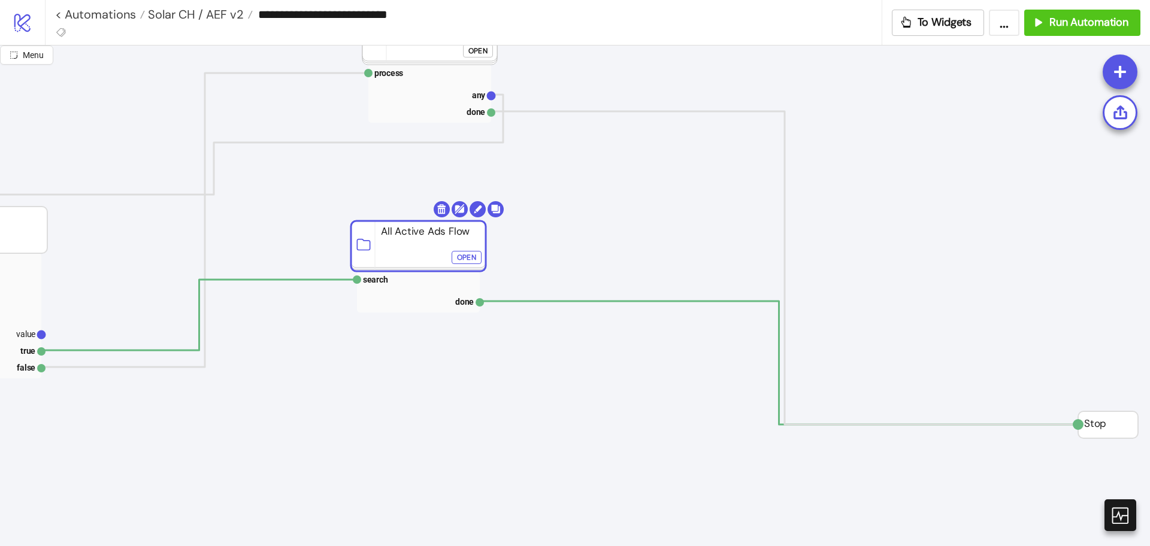
drag, startPoint x: 347, startPoint y: 348, endPoint x: 361, endPoint y: 225, distance: 124.2
click at [362, 225] on rect at bounding box center [418, 246] width 135 height 50
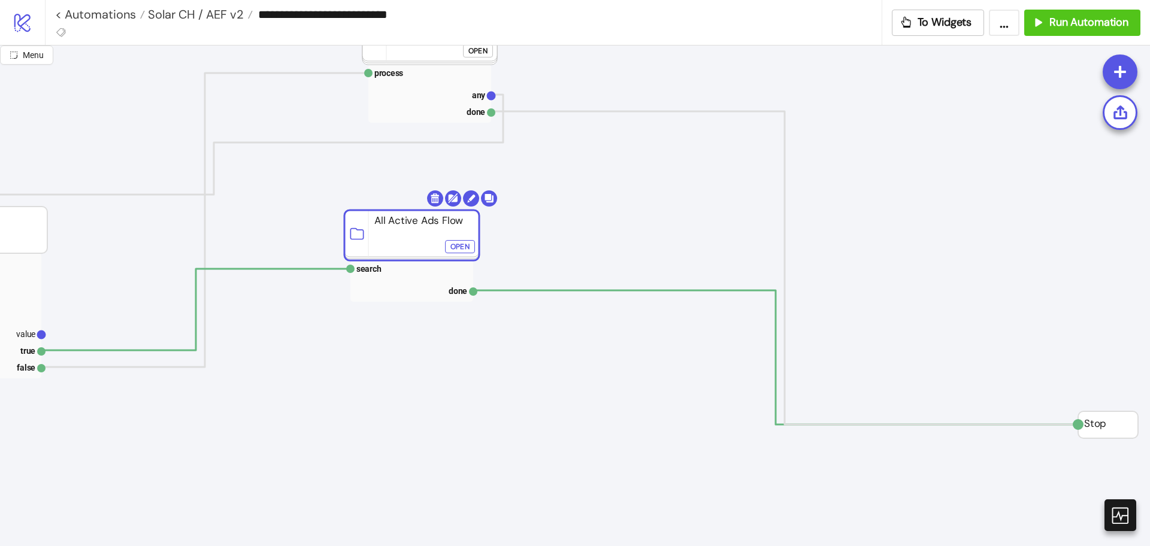
click at [461, 250] on div "Open" at bounding box center [460, 247] width 19 height 14
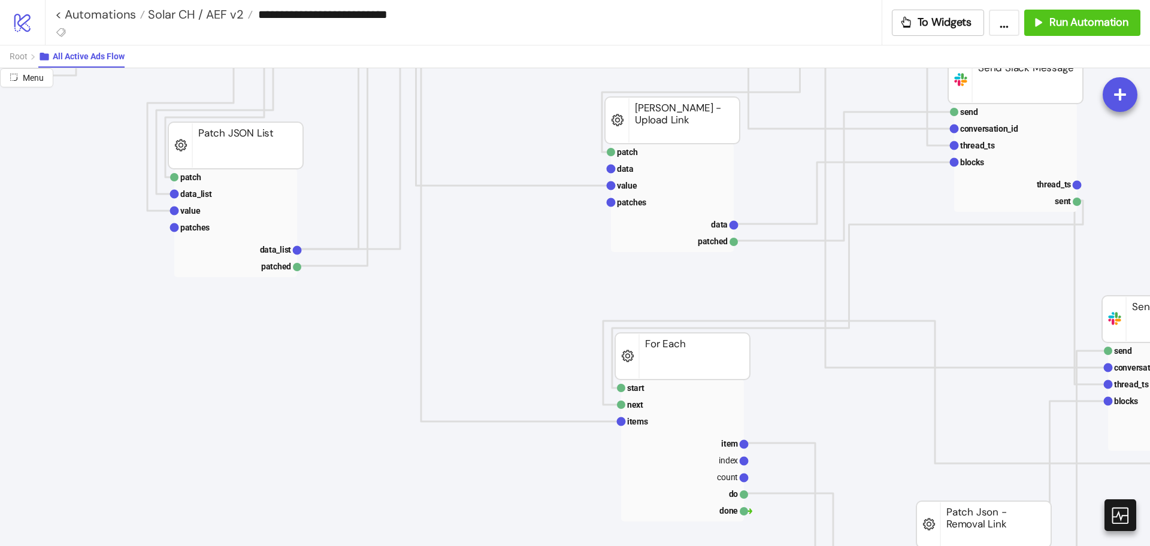
scroll to position [749, 951]
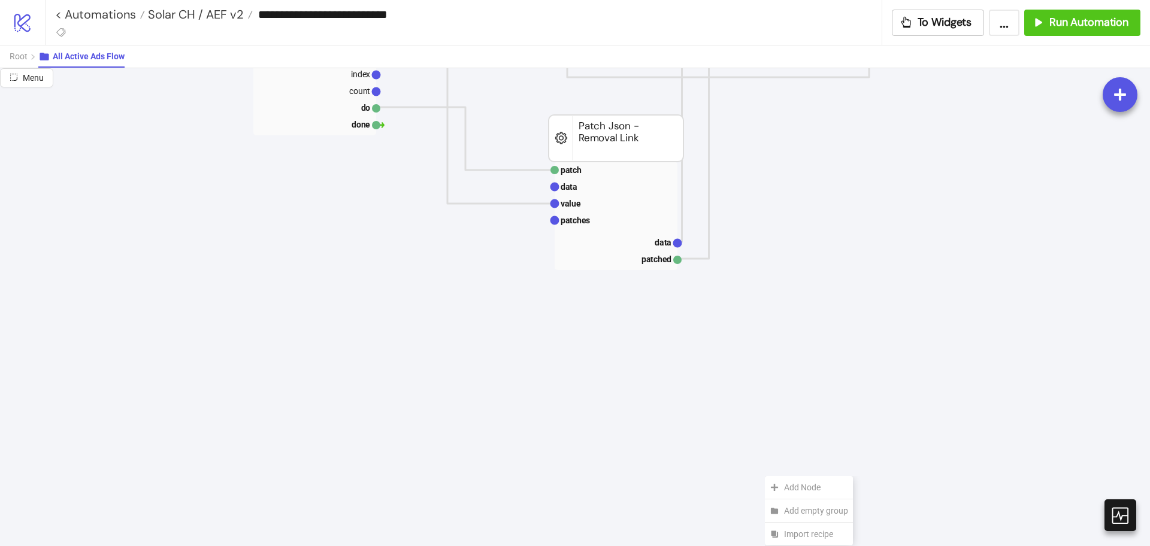
click at [872, 271] on icon "slice data_list from to data_list sliced Slice List start next items item index…" at bounding box center [56, 218] width 2750 height 2396
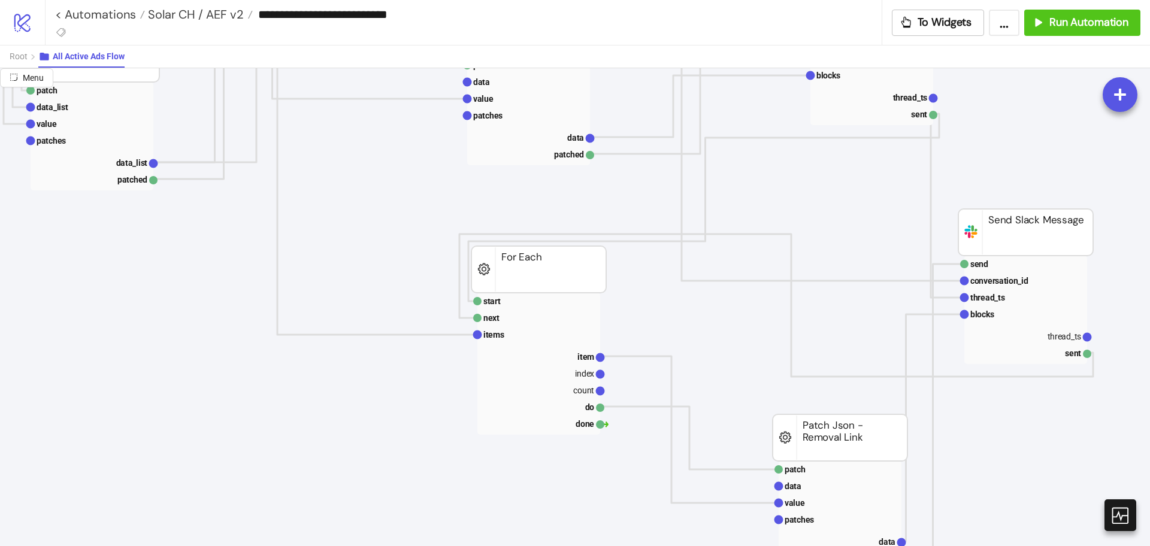
scroll to position [749, 1094]
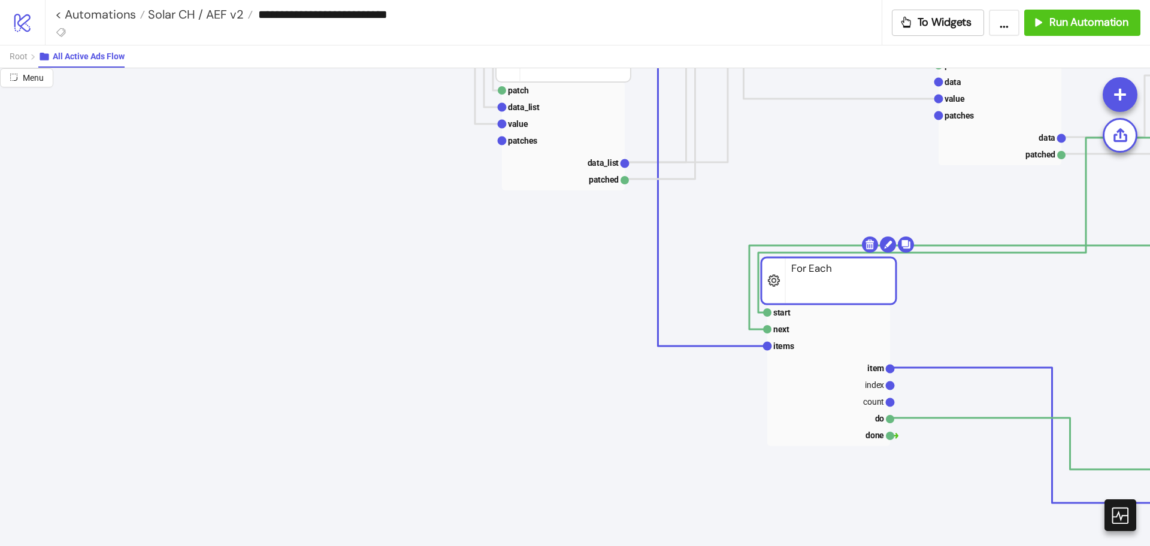
drag, startPoint x: 885, startPoint y: 283, endPoint x: 411, endPoint y: 282, distance: 473.9
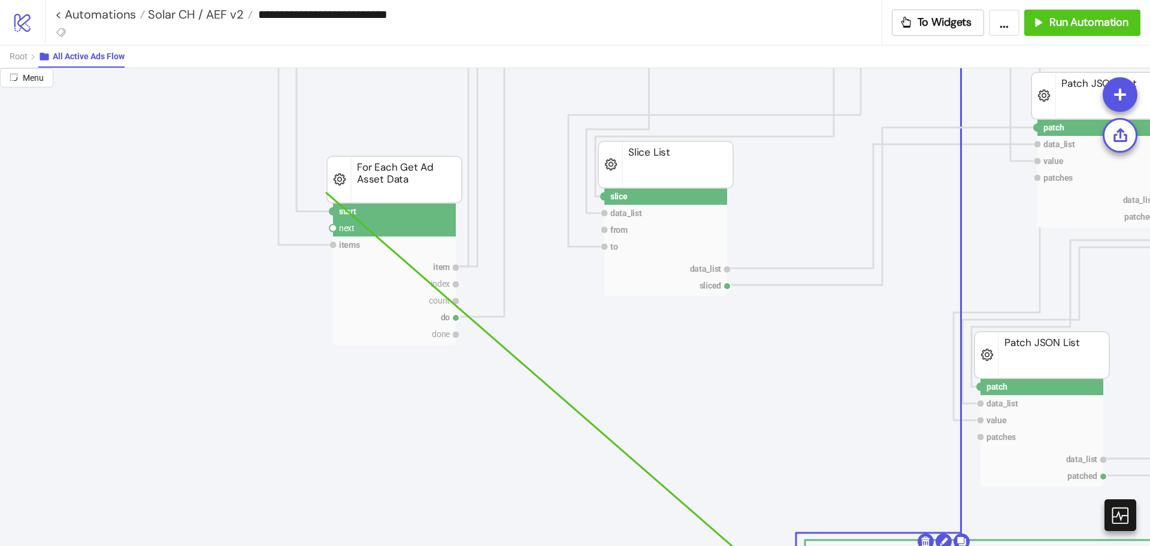
scroll to position [449, 145]
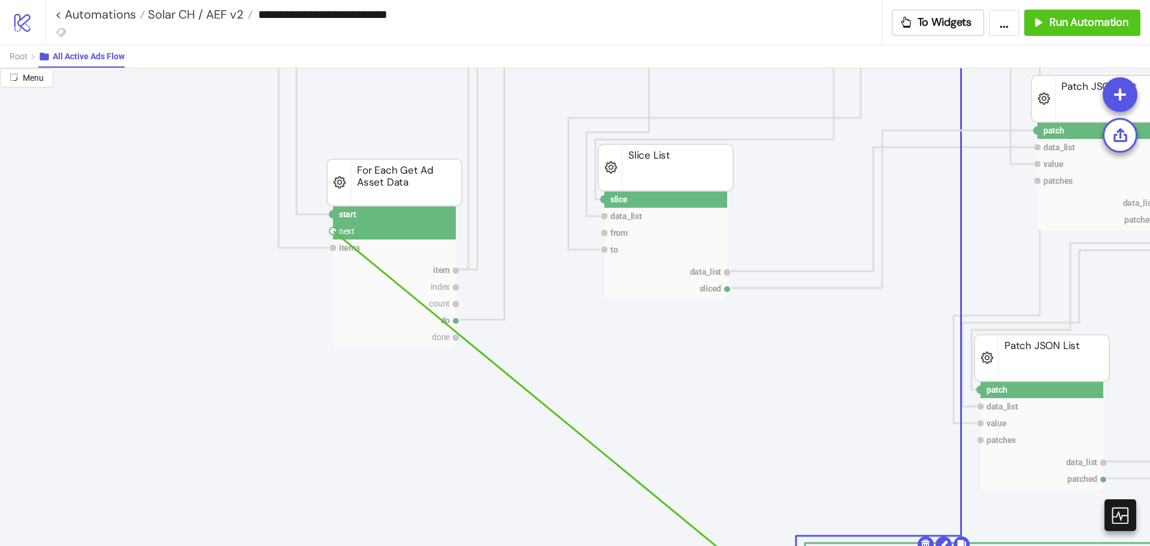
drag, startPoint x: 948, startPoint y: 512, endPoint x: 334, endPoint y: 231, distance: 675.3
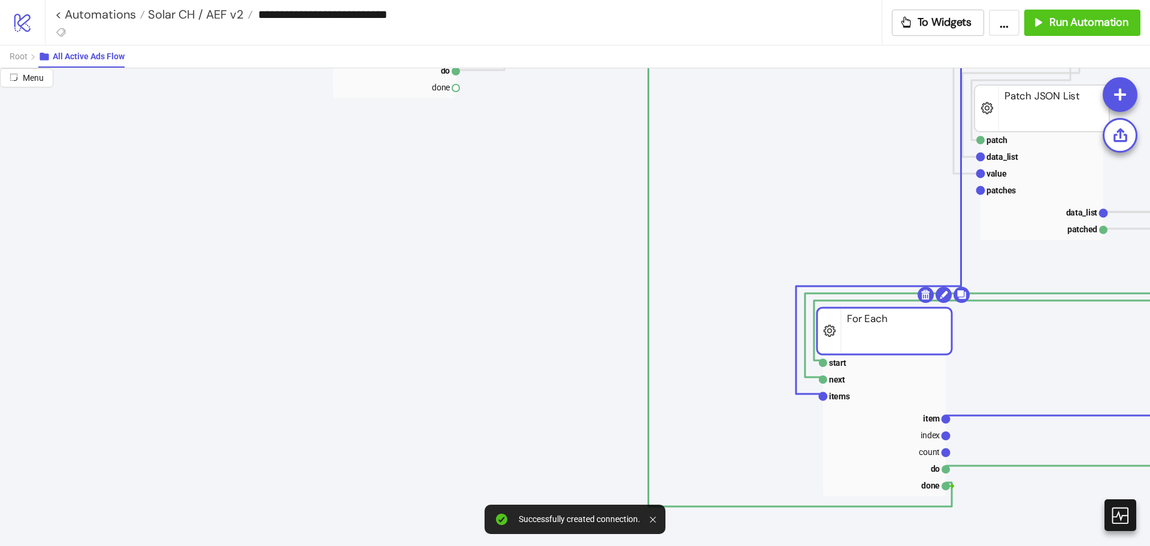
scroll to position [824, 145]
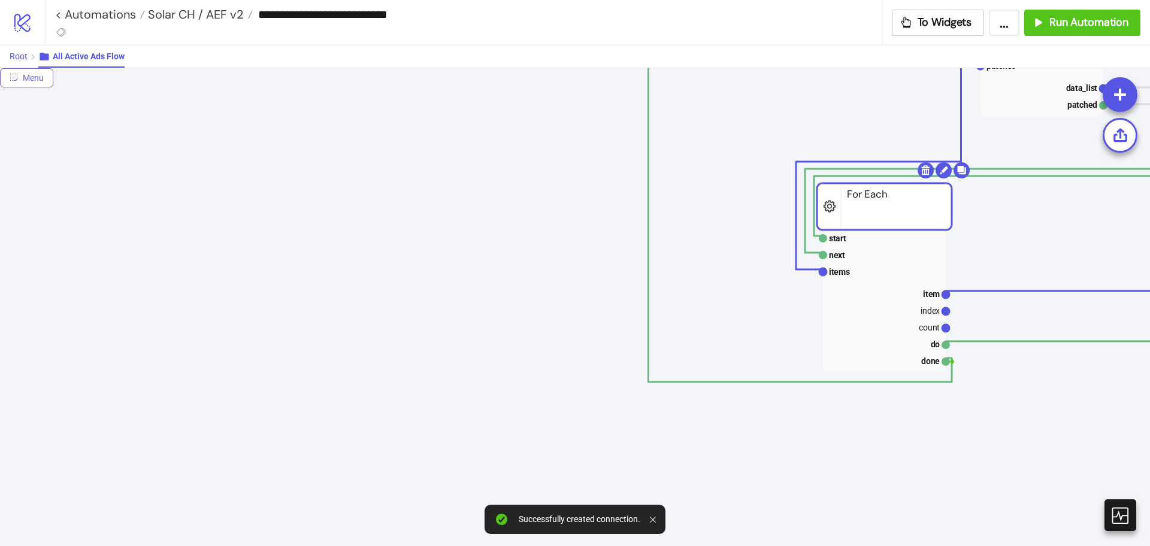
click at [27, 54] on span "Root" at bounding box center [19, 57] width 18 height 10
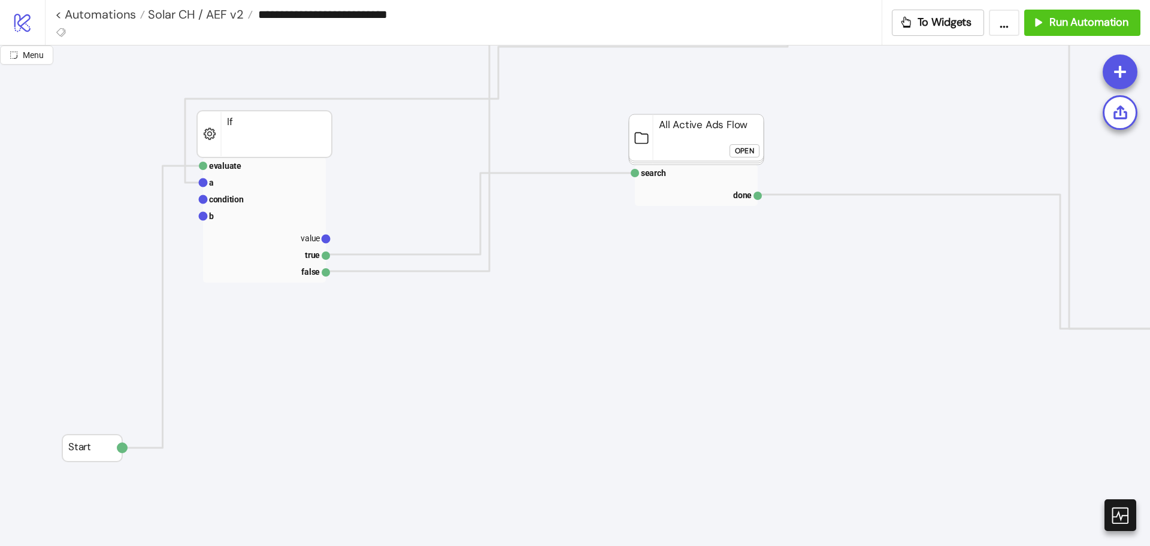
scroll to position [225, 145]
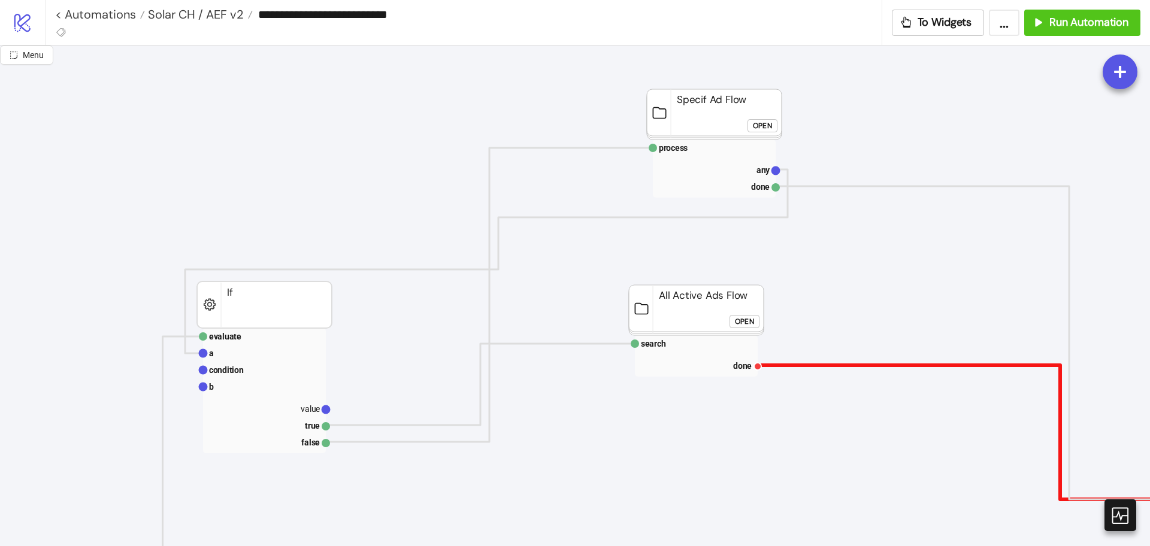
click at [812, 365] on polyline at bounding box center [1060, 432] width 605 height 134
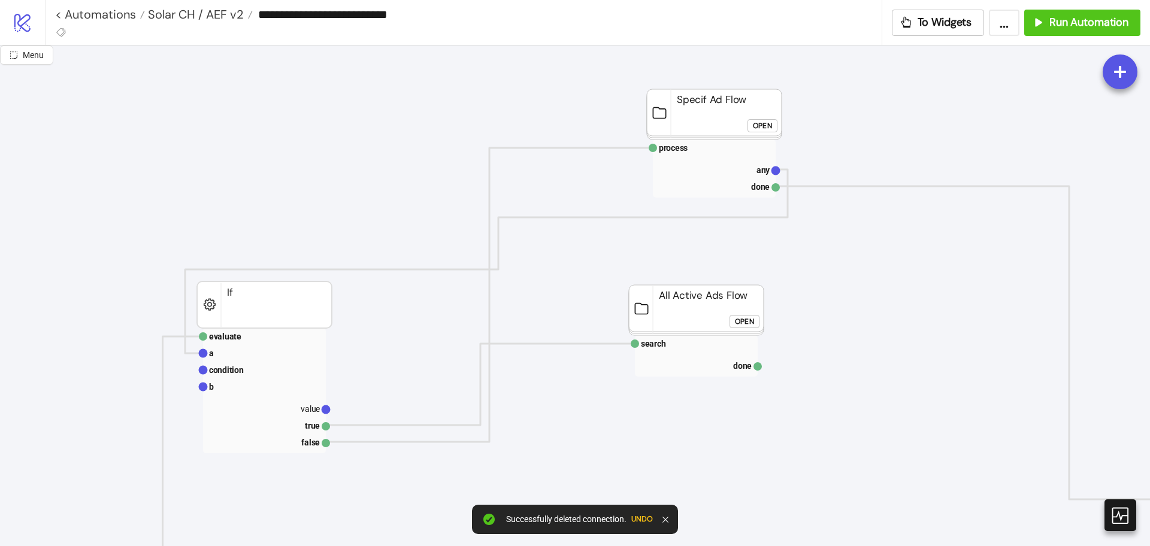
click at [756, 319] on button "Open" at bounding box center [745, 321] width 30 height 13
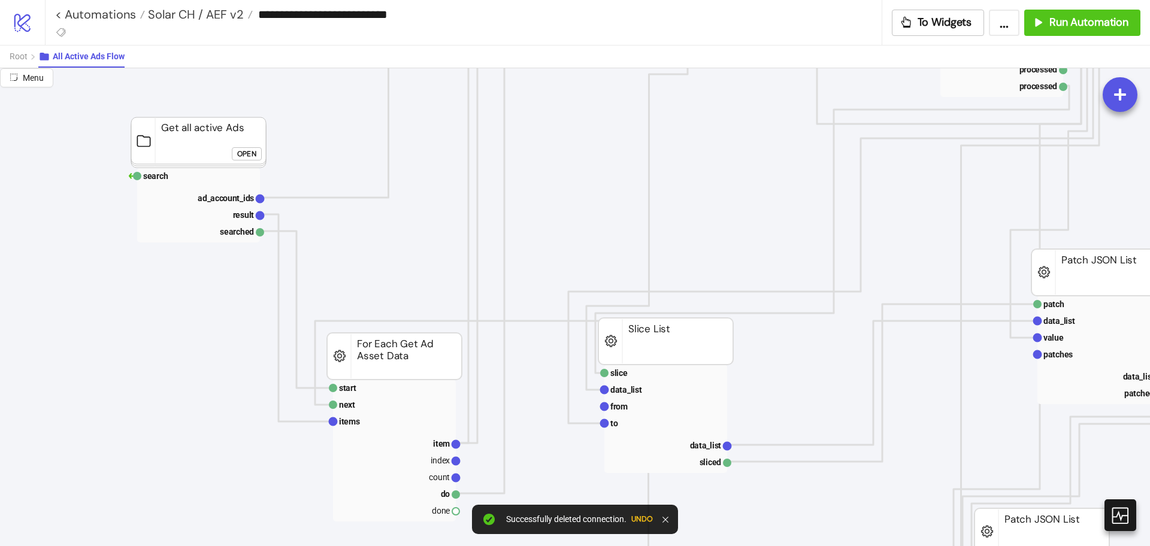
scroll to position [449, 145]
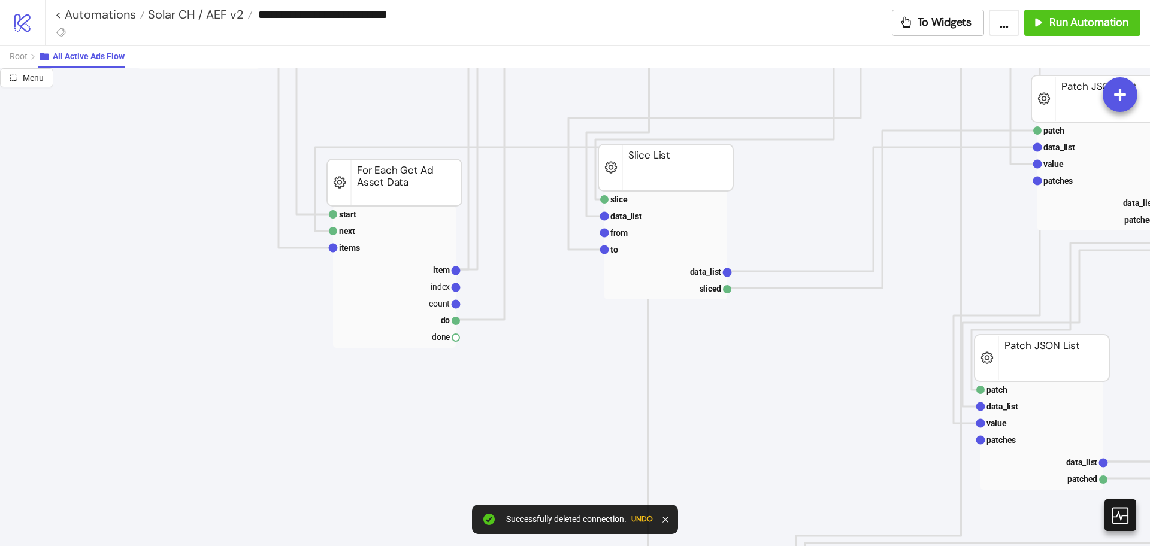
click at [418, 340] on rect at bounding box center [394, 336] width 123 height 17
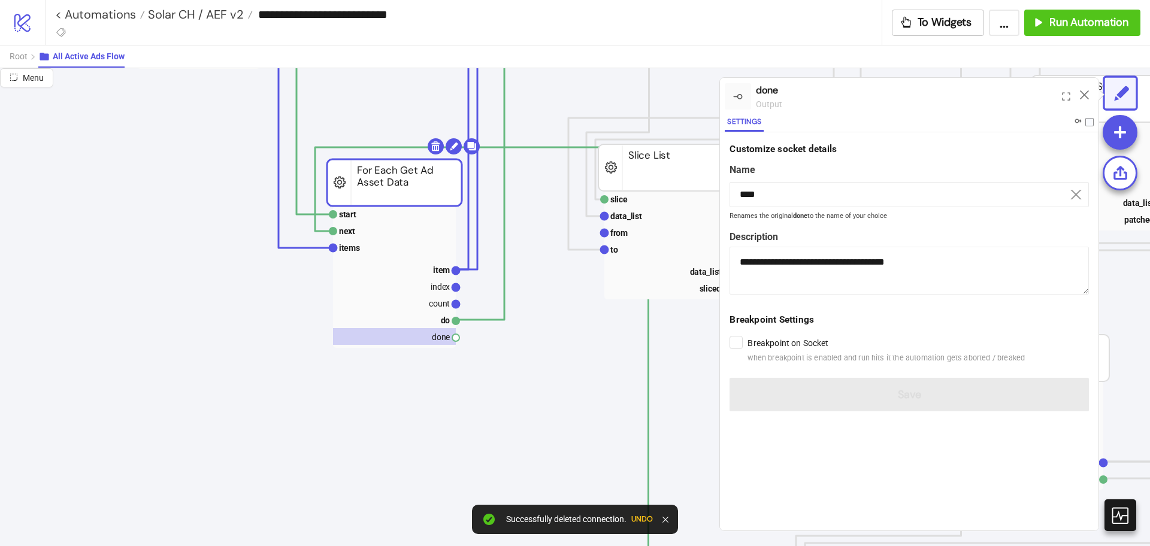
click at [1085, 123] on label at bounding box center [1084, 123] width 20 height 13
click at [19, 47] on button "Root" at bounding box center [24, 57] width 29 height 22
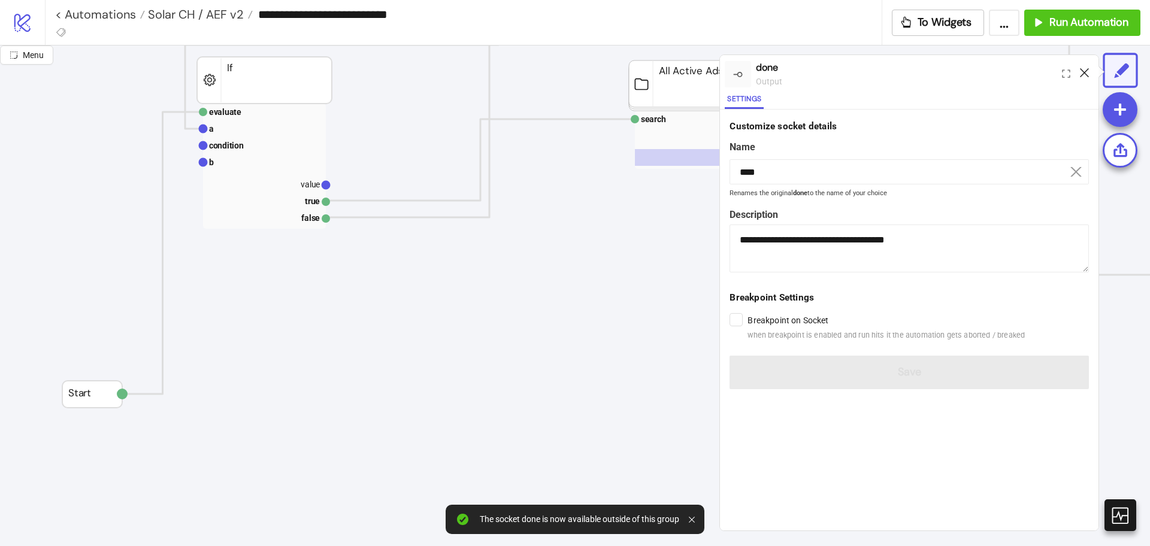
click at [1084, 74] on icon at bounding box center [1084, 72] width 9 height 9
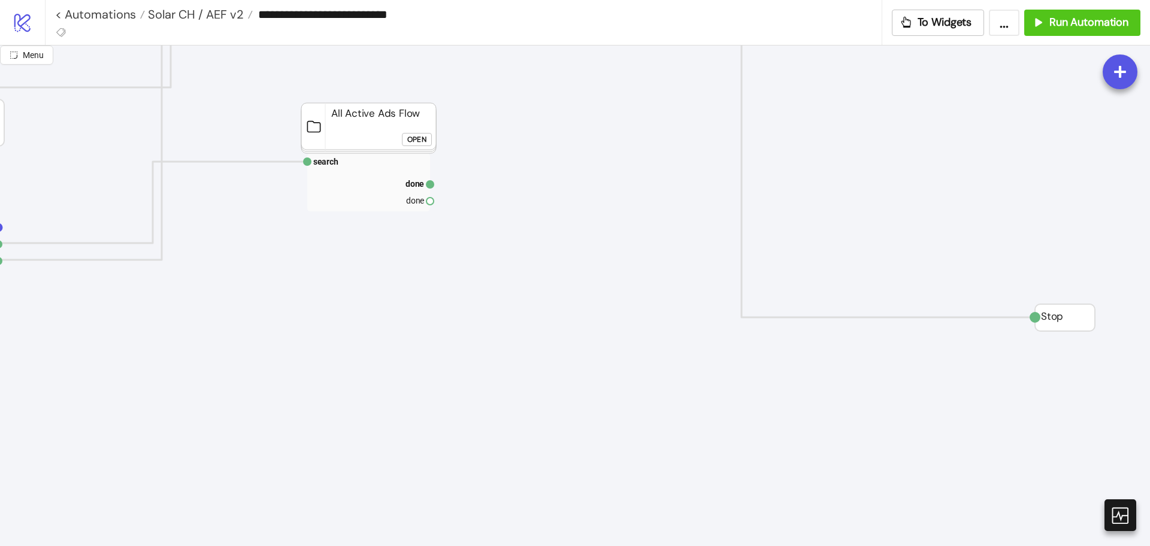
scroll to position [374, 473]
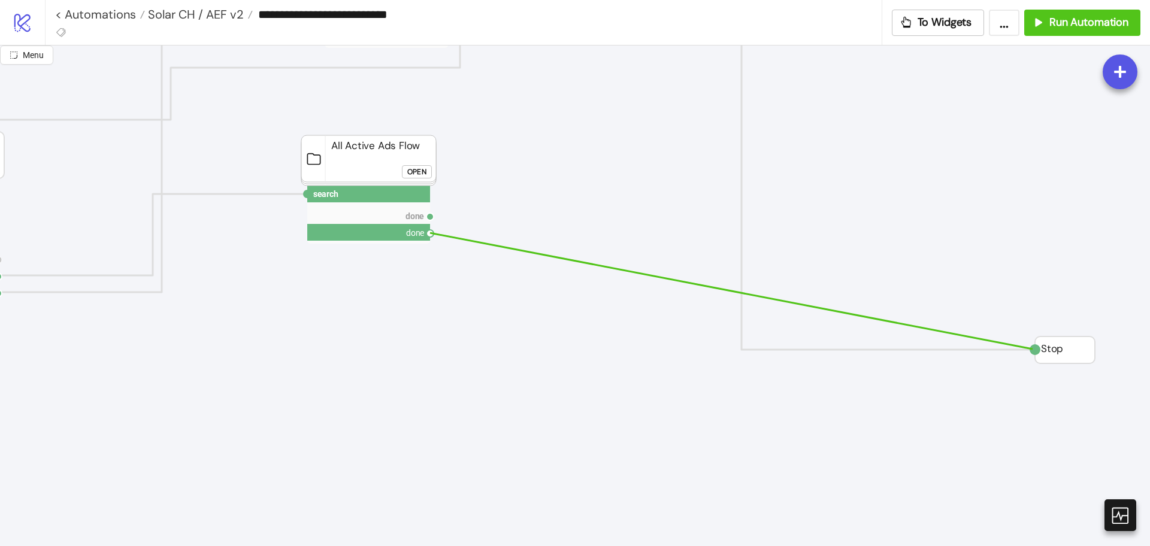
drag, startPoint x: 432, startPoint y: 234, endPoint x: 1032, endPoint y: 349, distance: 611.3
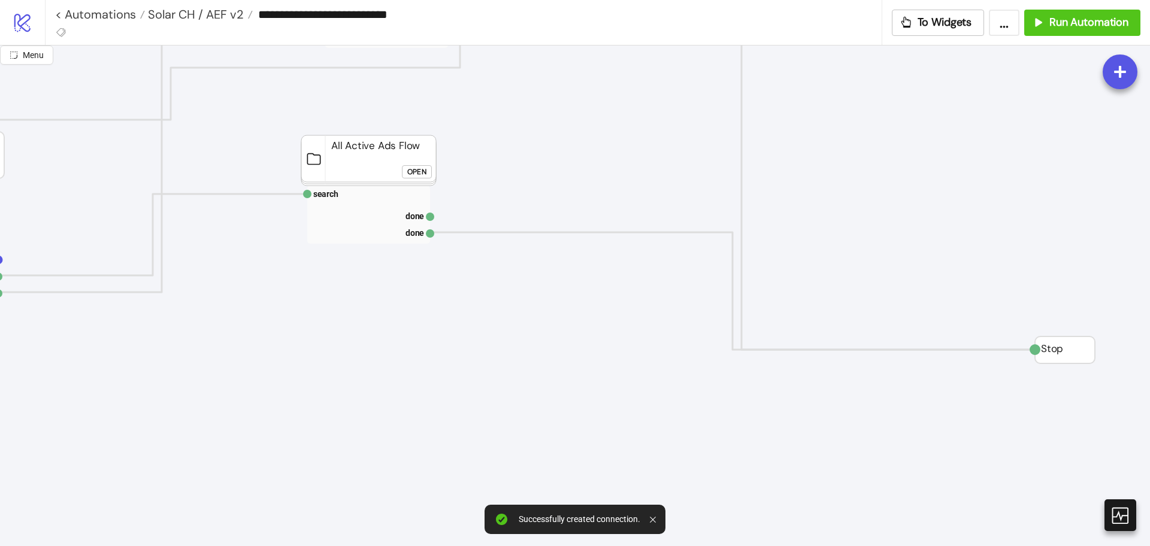
click at [414, 170] on div "Open" at bounding box center [416, 172] width 19 height 14
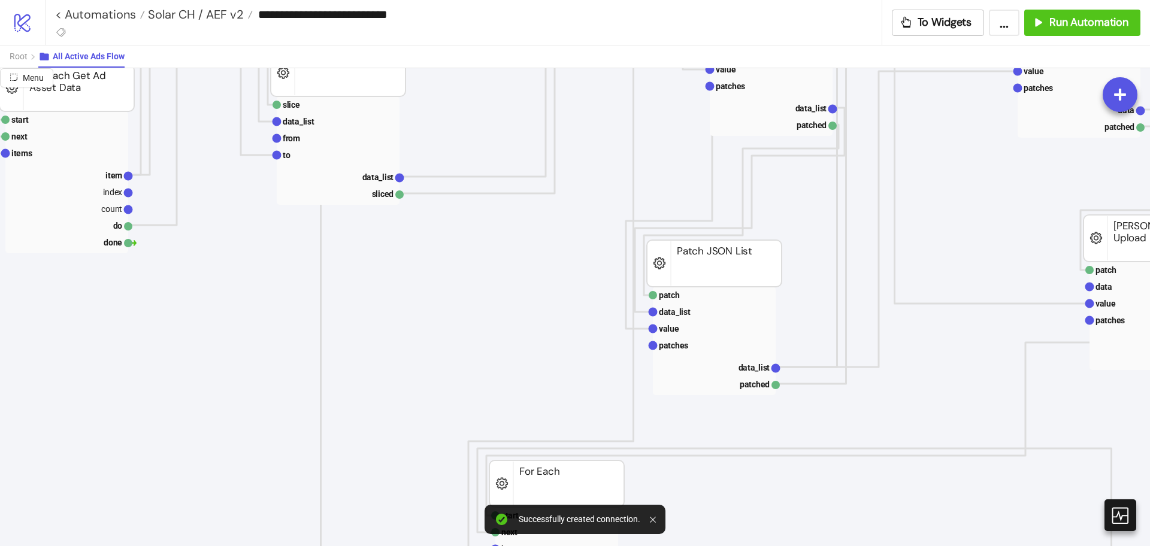
scroll to position [749, 473]
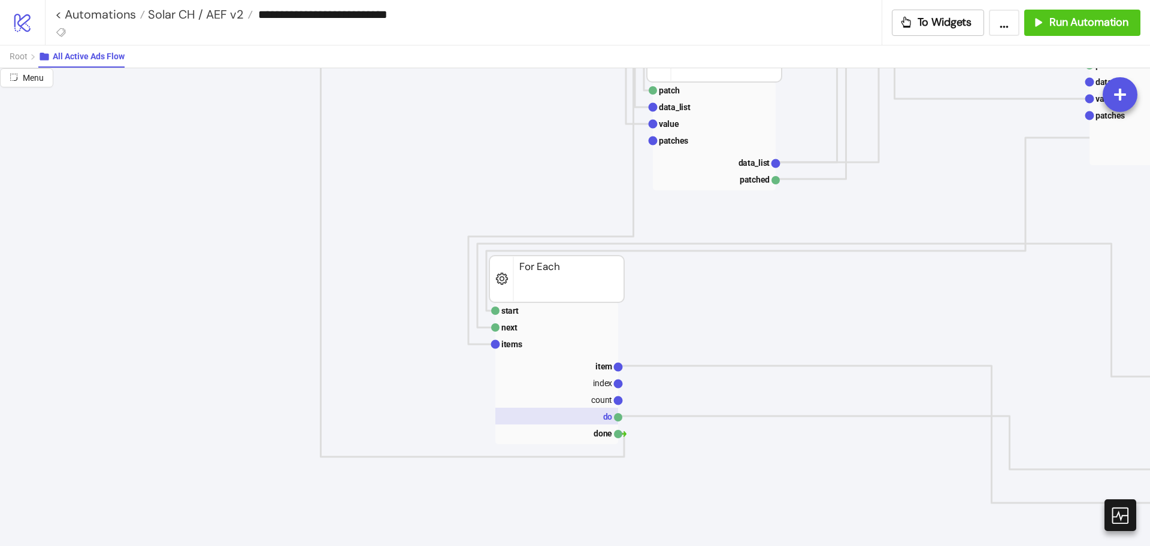
click at [594, 418] on rect at bounding box center [556, 416] width 123 height 17
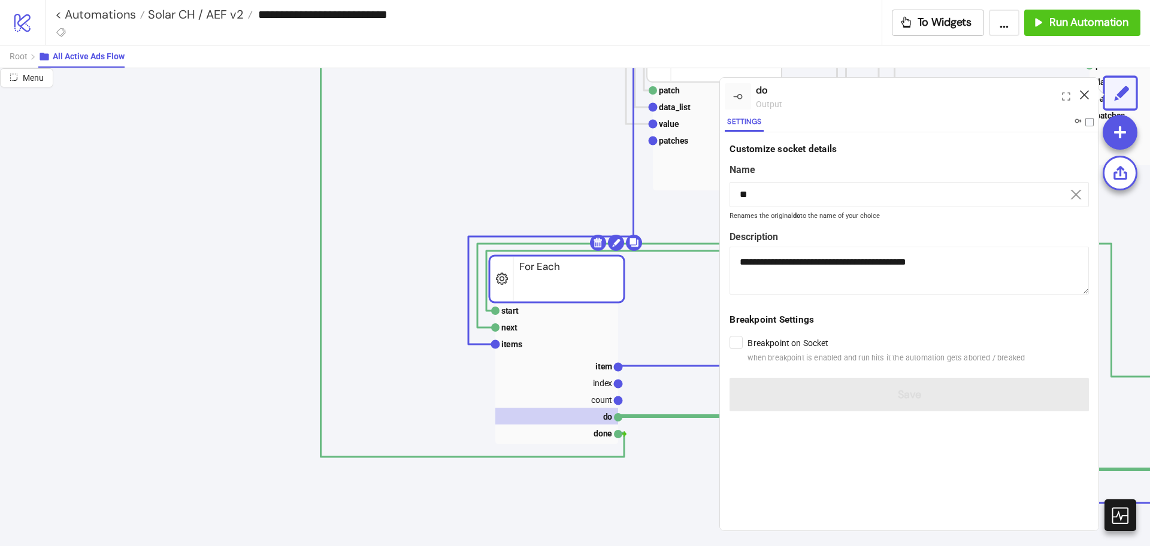
click at [1083, 96] on icon at bounding box center [1084, 94] width 9 height 9
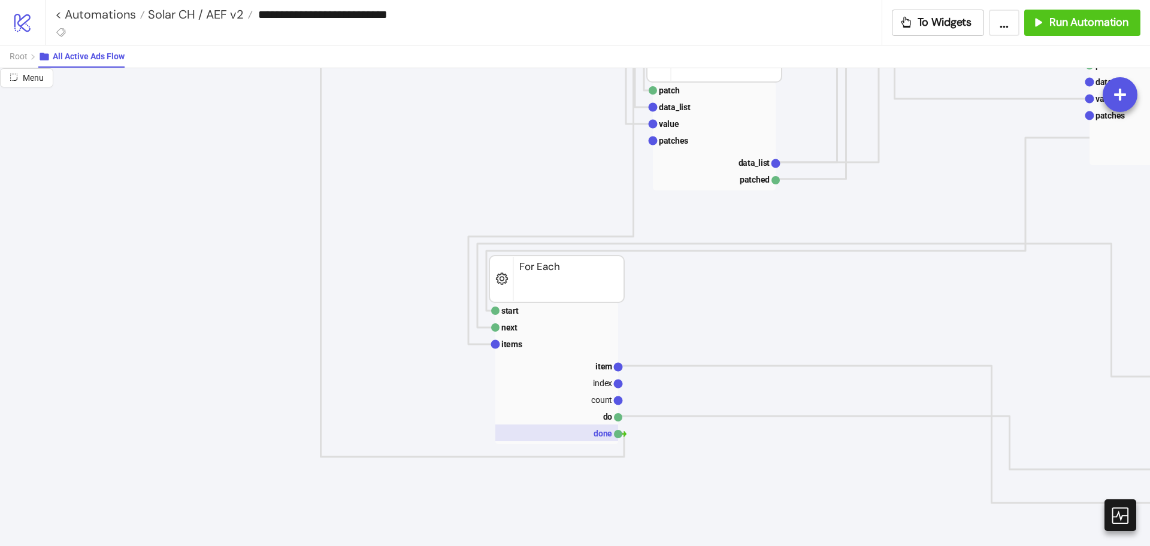
click at [598, 433] on rect at bounding box center [556, 433] width 123 height 17
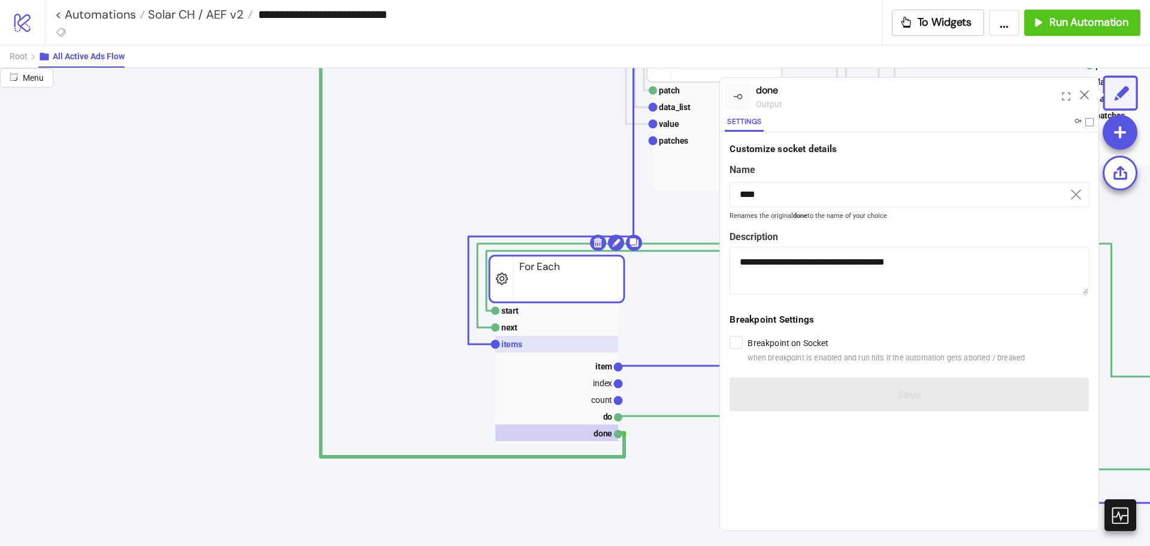
click at [563, 346] on rect at bounding box center [556, 344] width 123 height 17
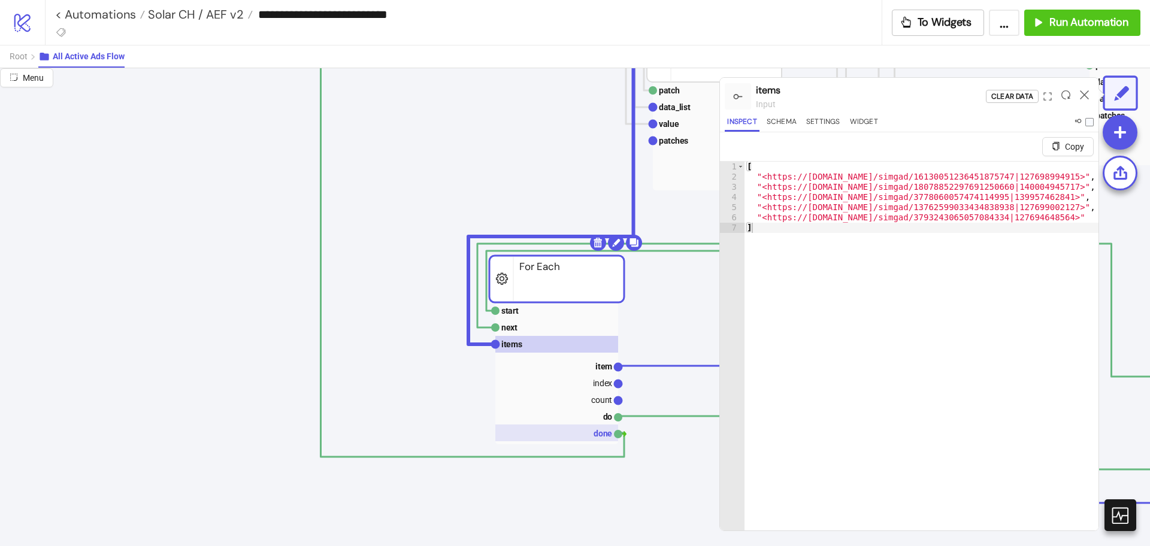
click at [594, 431] on rect at bounding box center [556, 433] width 123 height 17
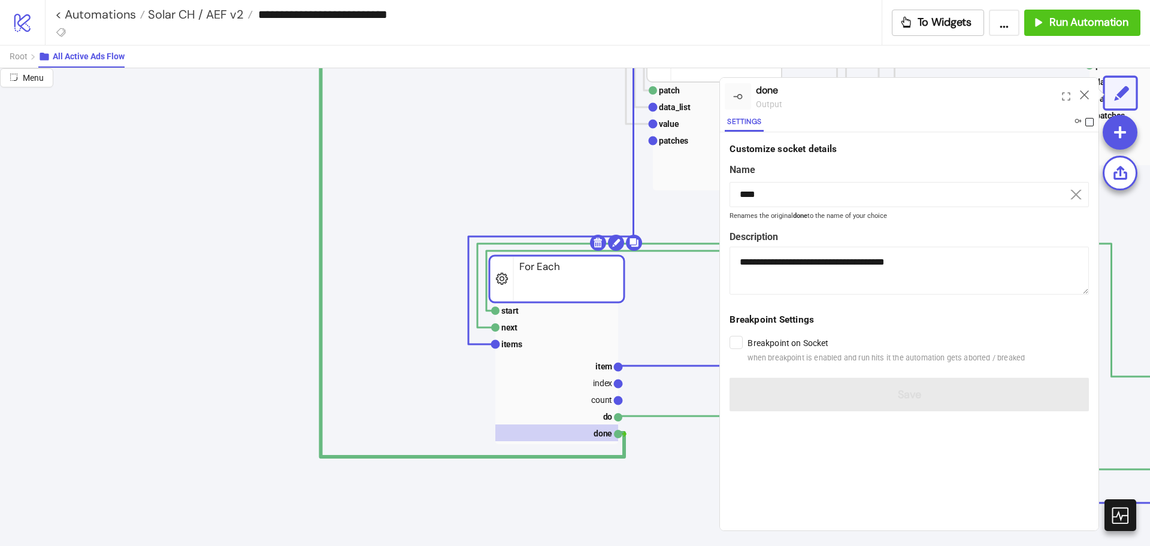
click at [1087, 125] on span at bounding box center [1090, 122] width 8 height 8
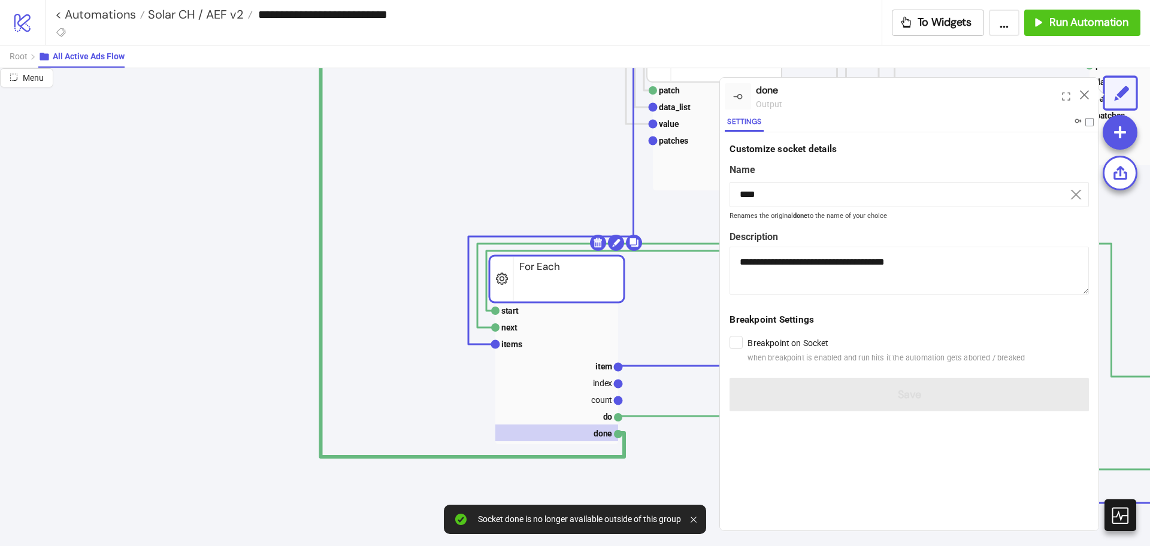
drag, startPoint x: 1090, startPoint y: 120, endPoint x: 1084, endPoint y: 128, distance: 10.3
click at [1089, 120] on span at bounding box center [1090, 122] width 8 height 8
click at [1087, 123] on span at bounding box center [1090, 122] width 8 height 8
click at [1088, 126] on label at bounding box center [1084, 123] width 20 height 13
click at [1090, 124] on span at bounding box center [1090, 122] width 8 height 8
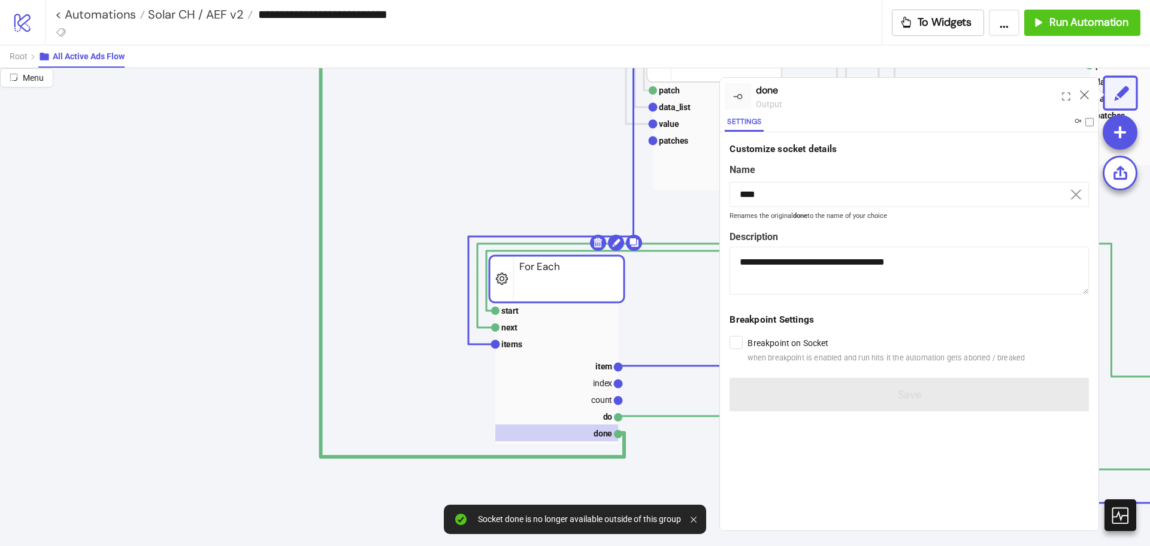
click at [1082, 92] on icon at bounding box center [1084, 94] width 9 height 9
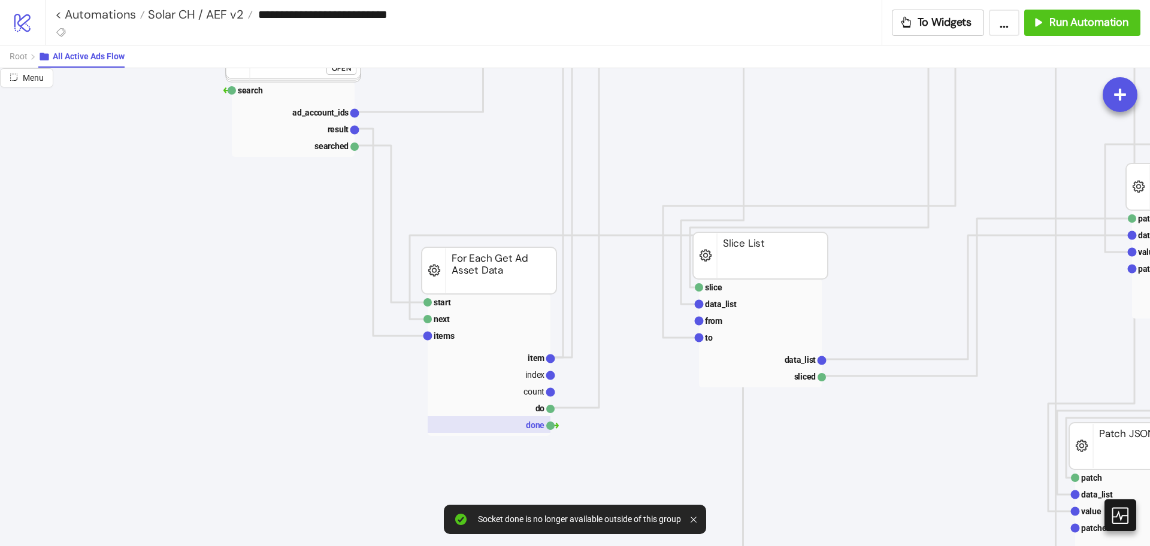
scroll to position [300, 50]
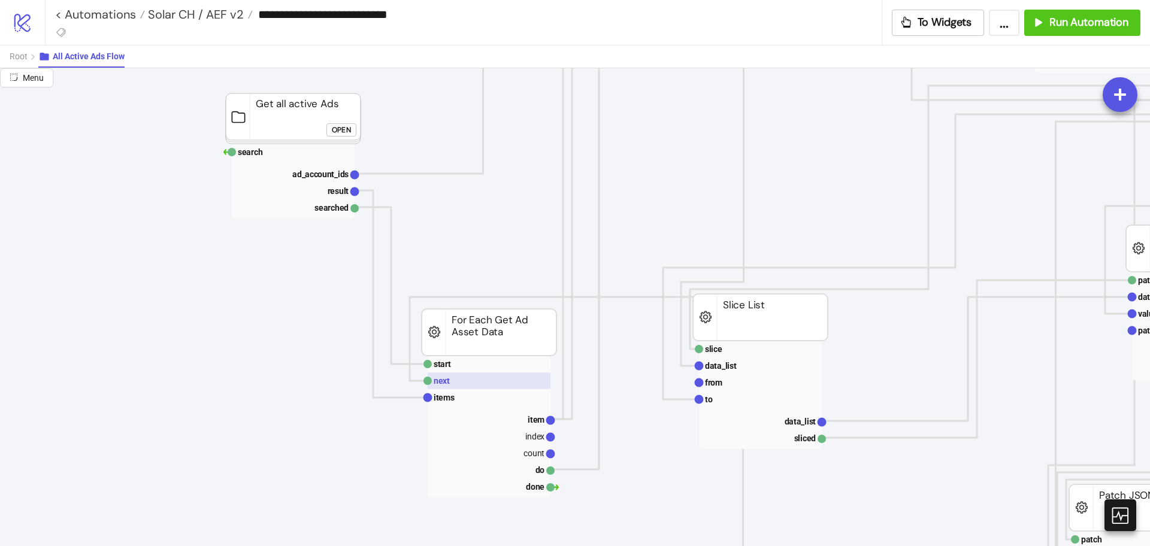
click at [511, 386] on rect at bounding box center [489, 381] width 123 height 17
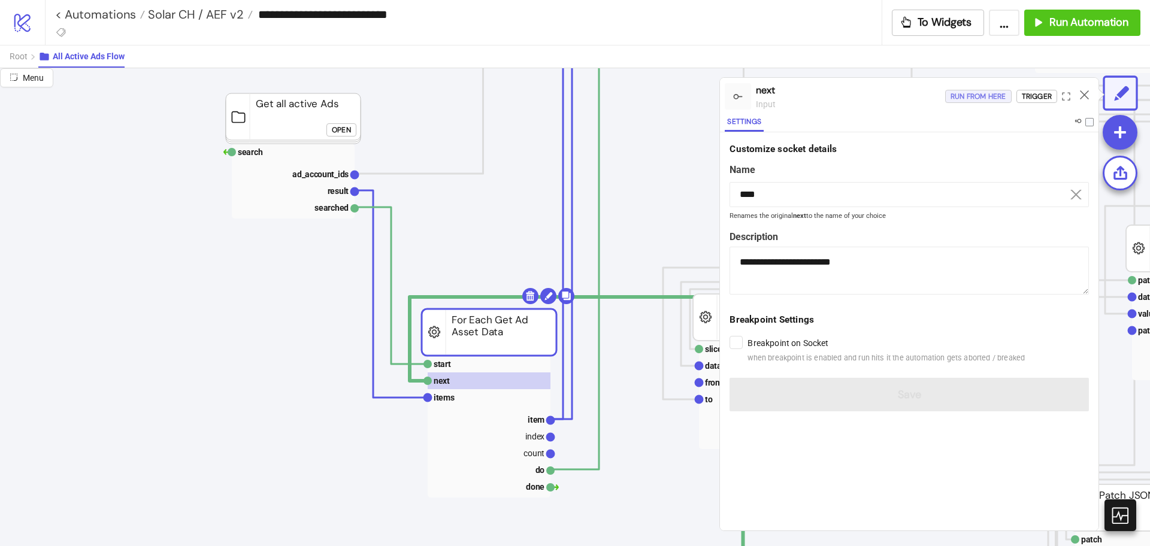
click at [989, 98] on div "Run from here" at bounding box center [979, 97] width 56 height 14
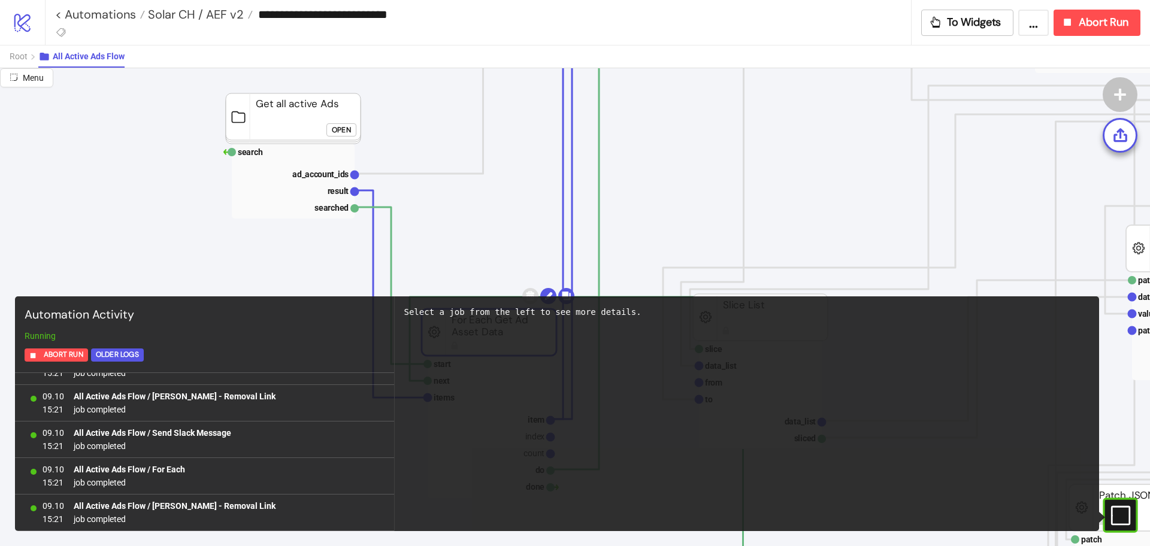
scroll to position [975, 0]
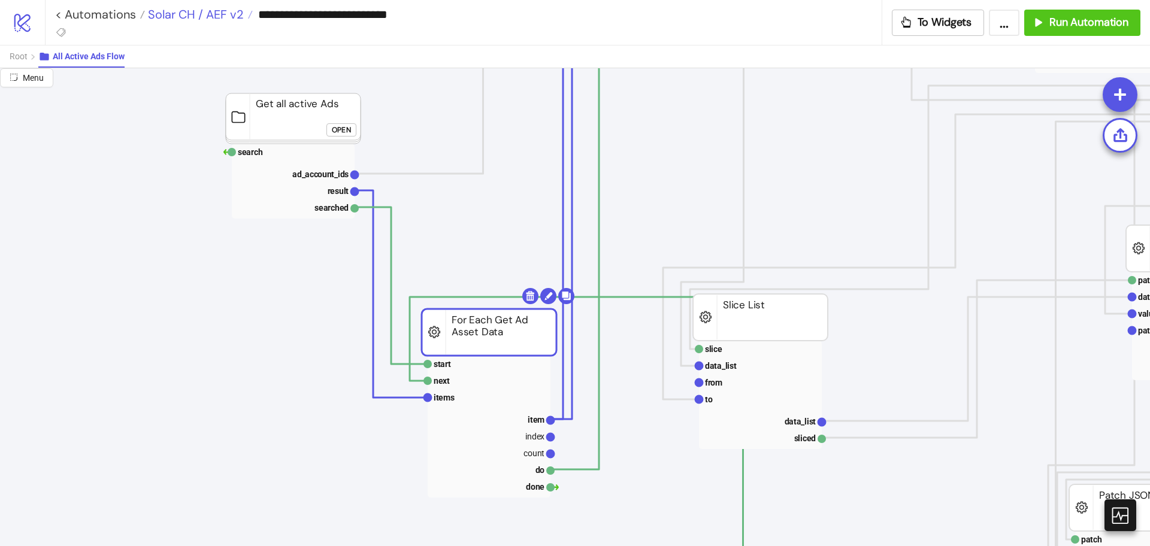
click at [198, 14] on span "Solar CH / AEF v2" at bounding box center [194, 15] width 99 height 16
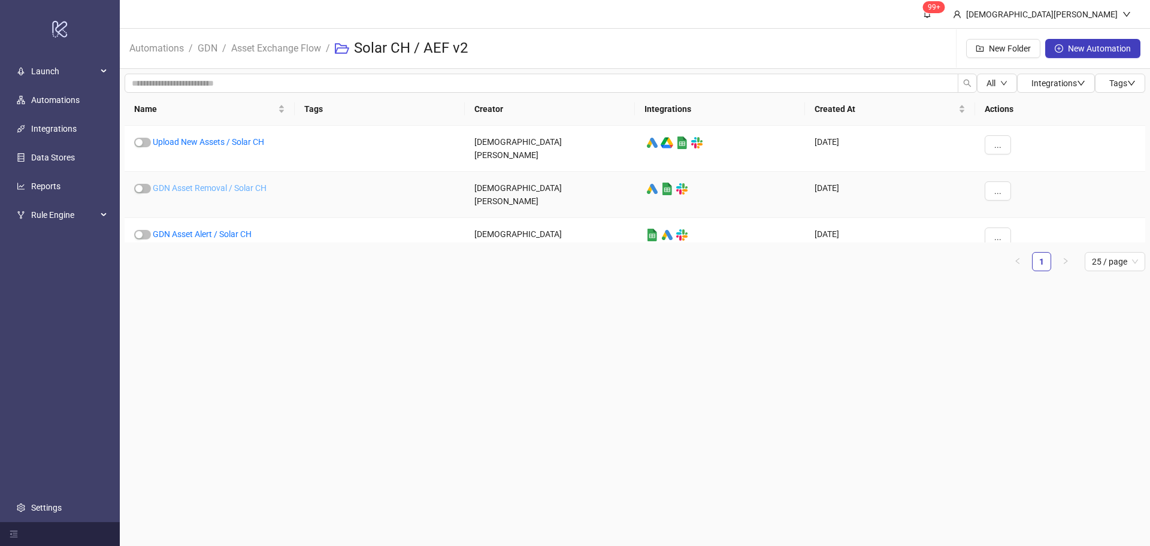
click at [215, 183] on link "GDN Asset Removal / Solar CH" at bounding box center [210, 188] width 114 height 10
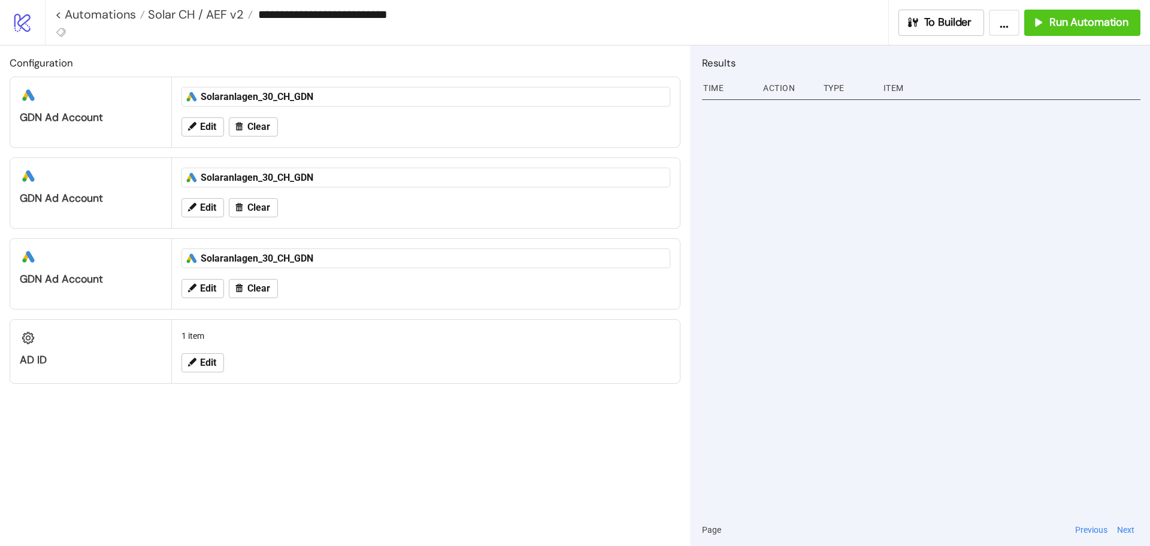
type input "**********"
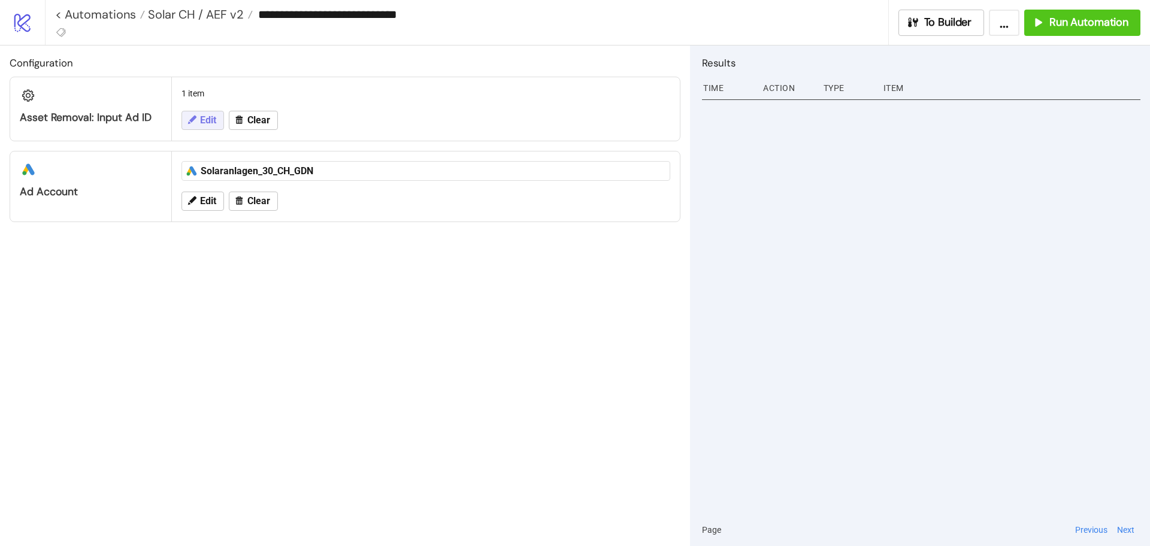
click at [207, 116] on span "Edit" at bounding box center [208, 120] width 16 height 11
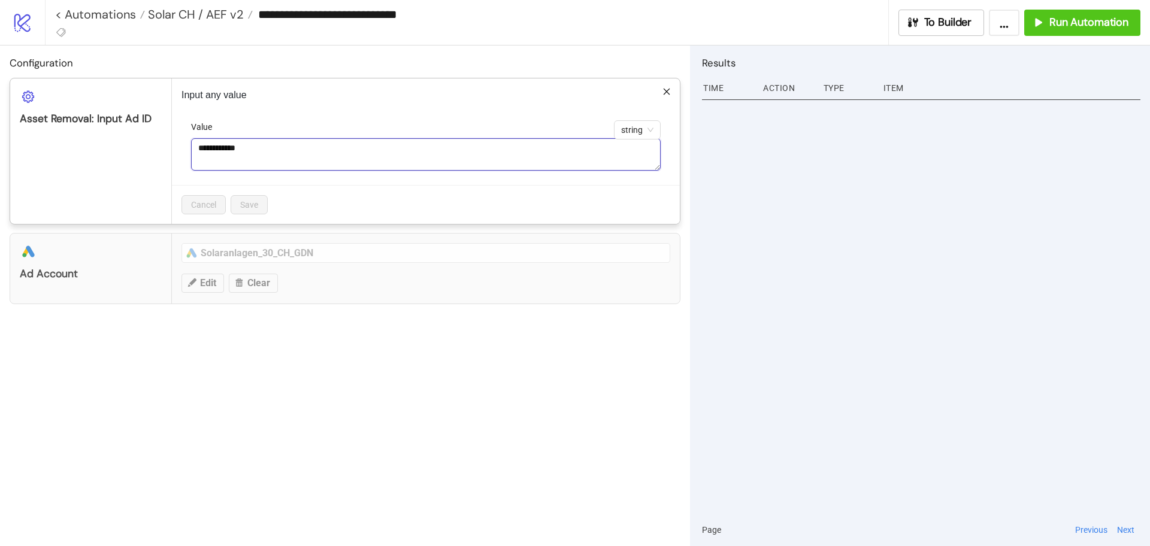
click at [288, 162] on textarea "**********" at bounding box center [426, 154] width 470 height 32
paste textarea
type textarea "**********"
click at [256, 196] on button "Save" at bounding box center [249, 204] width 37 height 19
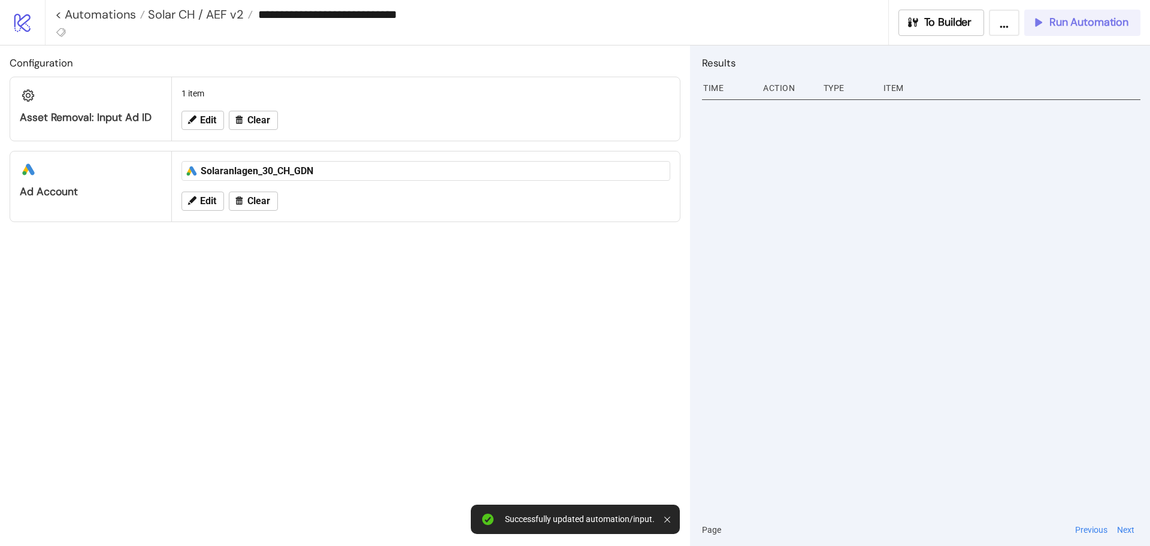
click at [1073, 29] on button "Run Automation" at bounding box center [1082, 23] width 116 height 26
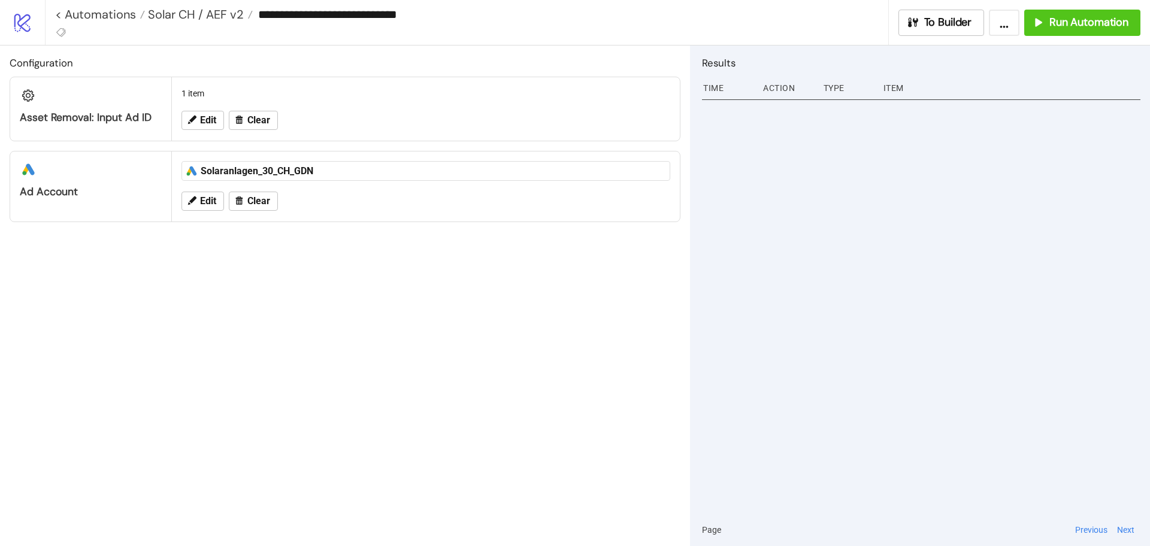
click at [884, 444] on div at bounding box center [921, 305] width 439 height 418
